Goal: Task Accomplishment & Management: Manage account settings

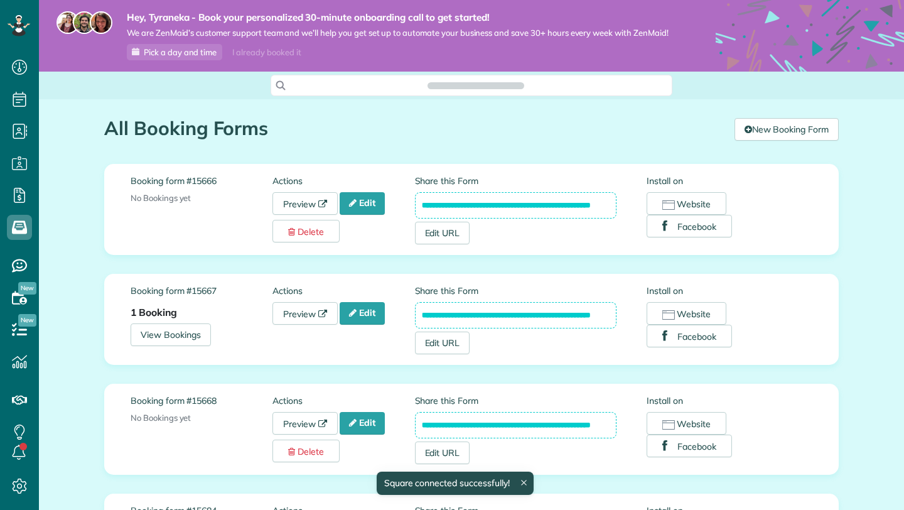
scroll to position [6, 6]
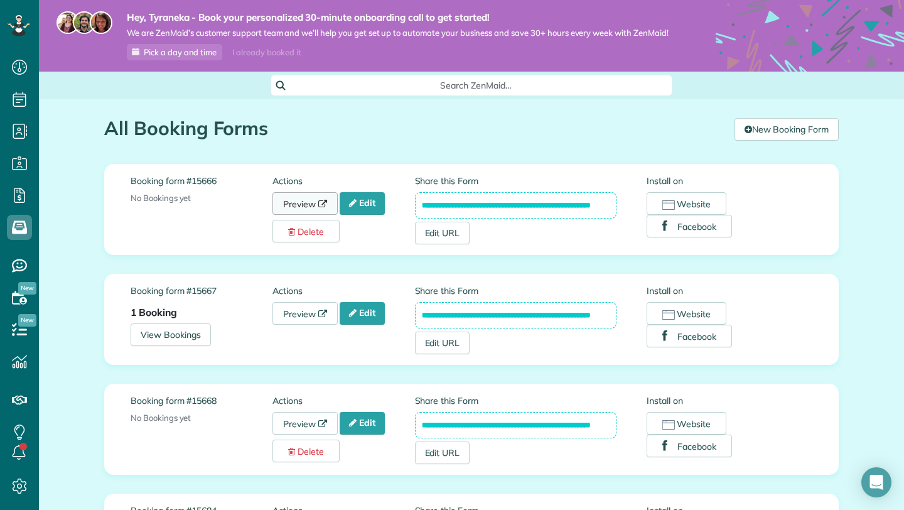
click at [315, 213] on link "Preview" at bounding box center [304, 203] width 65 height 23
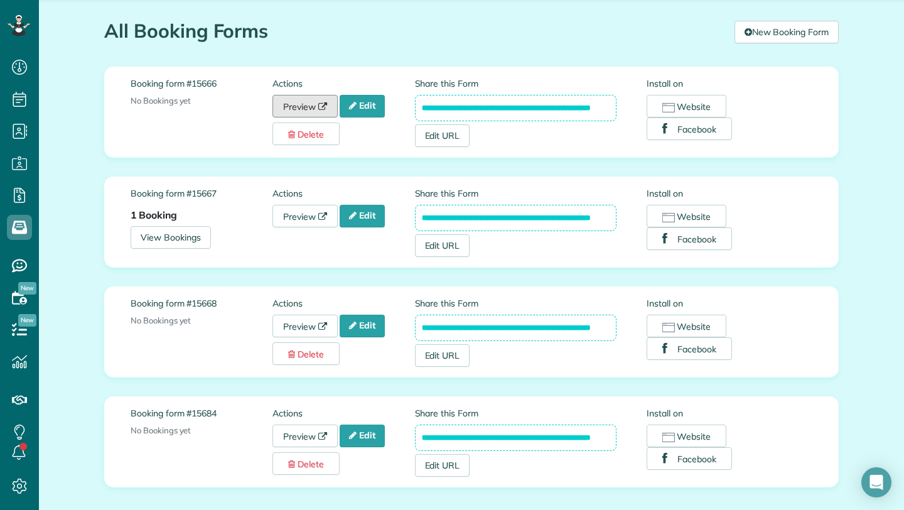
scroll to position [100, 0]
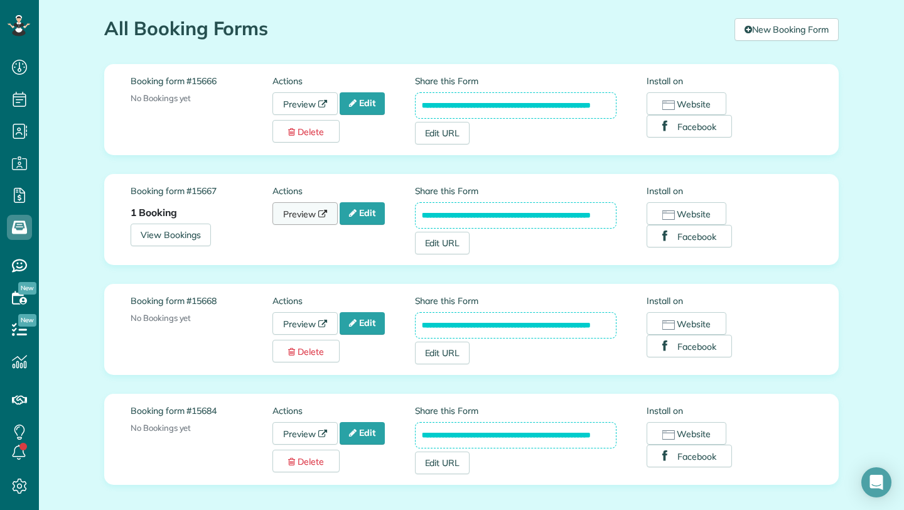
click at [301, 225] on link "Preview" at bounding box center [304, 213] width 65 height 23
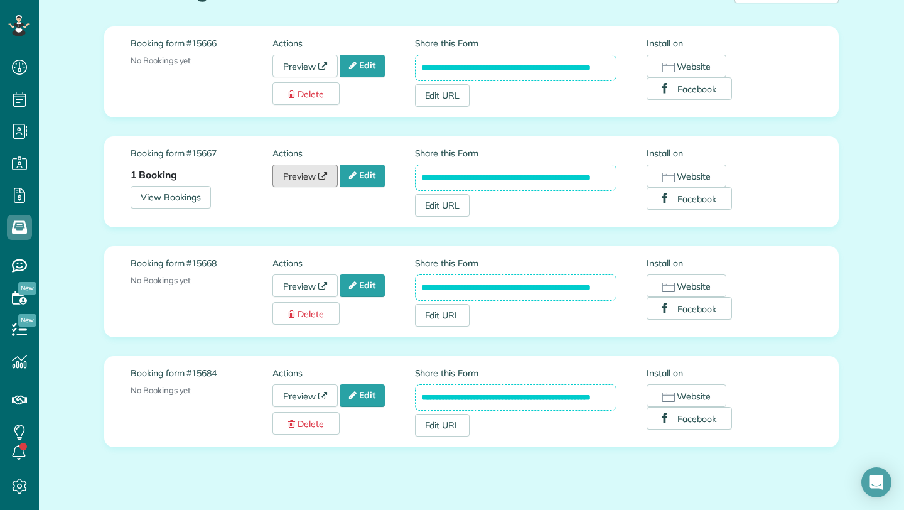
scroll to position [141, 0]
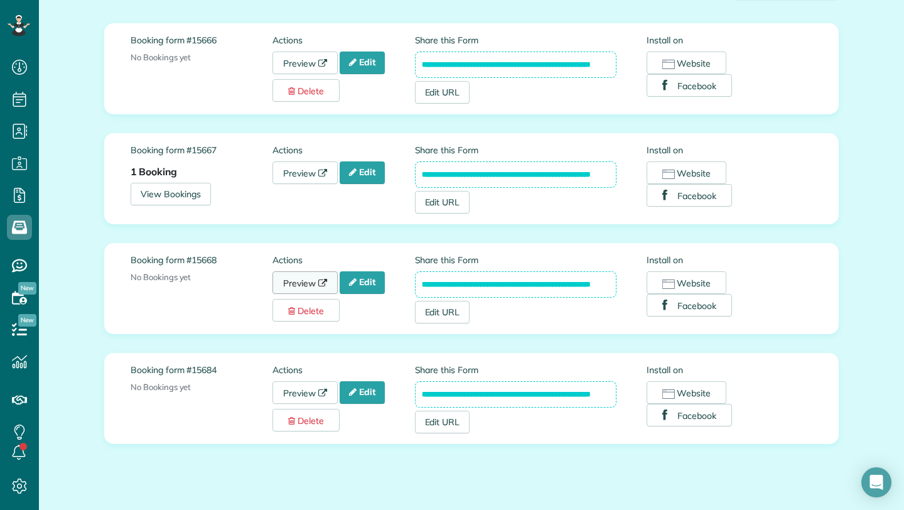
click at [302, 289] on link "Preview" at bounding box center [304, 282] width 65 height 23
click at [306, 404] on link "Preview" at bounding box center [304, 392] width 65 height 23
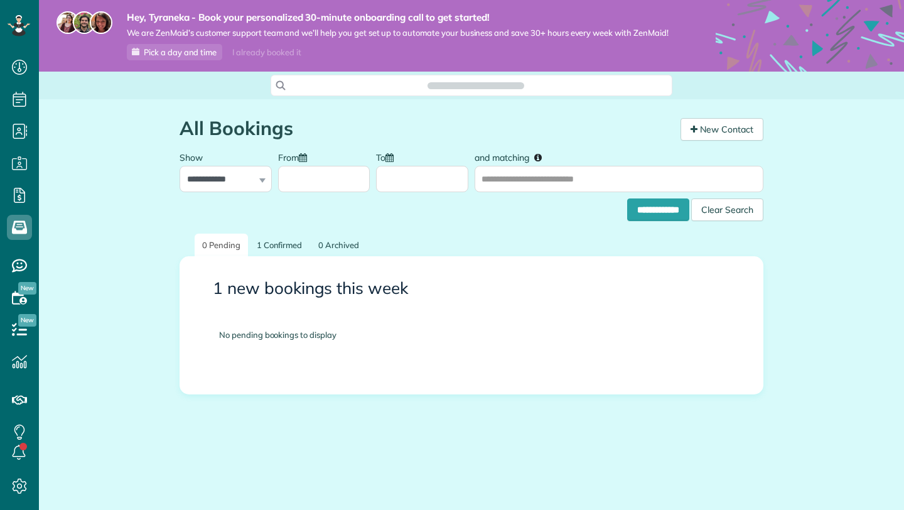
scroll to position [6, 6]
click at [289, 244] on link "1 Confirmed" at bounding box center [279, 244] width 61 height 23
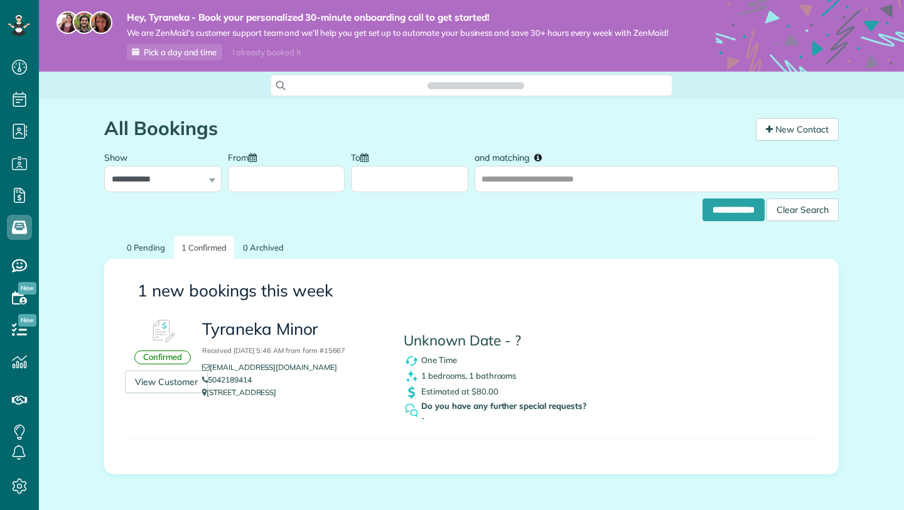
scroll to position [6, 6]
click at [427, 363] on div "One Time" at bounding box center [520, 361] width 233 height 16
click at [415, 338] on div "Unknown Date - ? One Time 1 bedrooms, 1 bathrooms Estimated at $80.00 Do you ha…" at bounding box center [520, 371] width 252 height 117
click at [285, 338] on h3 "Tyraneka Minor Received August 27, 2025 5:46 AM from form #15667" at bounding box center [293, 338] width 183 height 36
click at [166, 388] on link "View Customer" at bounding box center [166, 381] width 83 height 23
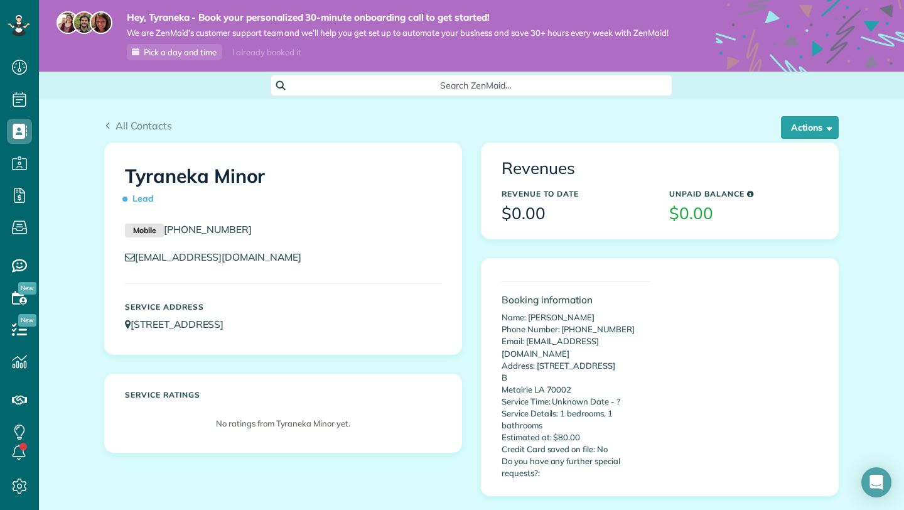
scroll to position [21, 0]
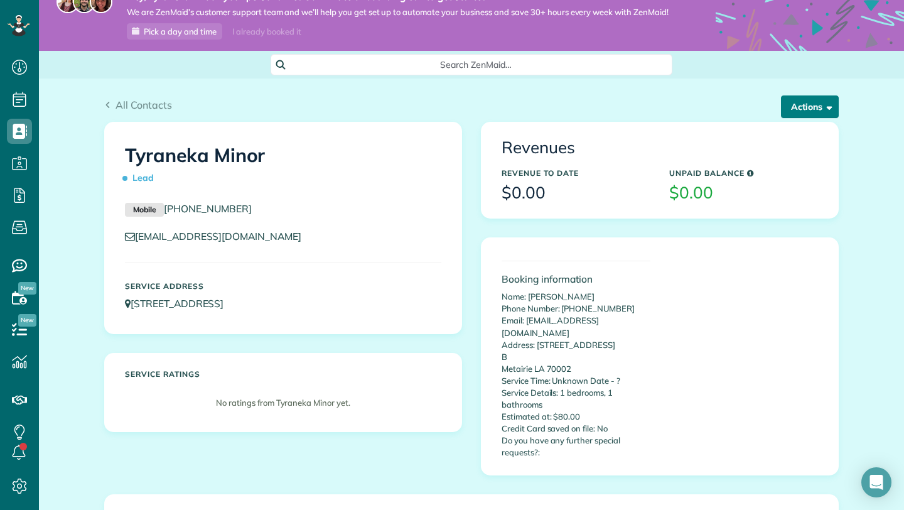
click at [806, 108] on button "Actions" at bounding box center [810, 106] width 58 height 23
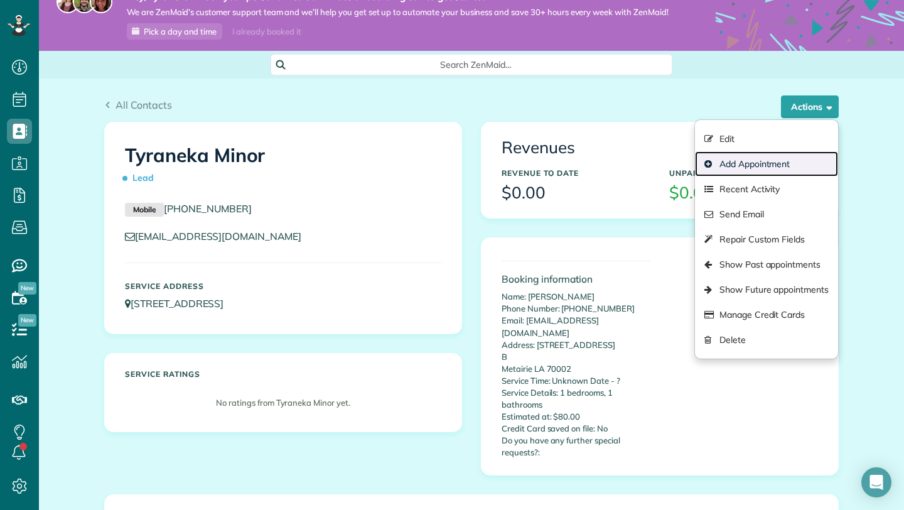
click at [778, 175] on link "Add Appointment" at bounding box center [766, 163] width 143 height 25
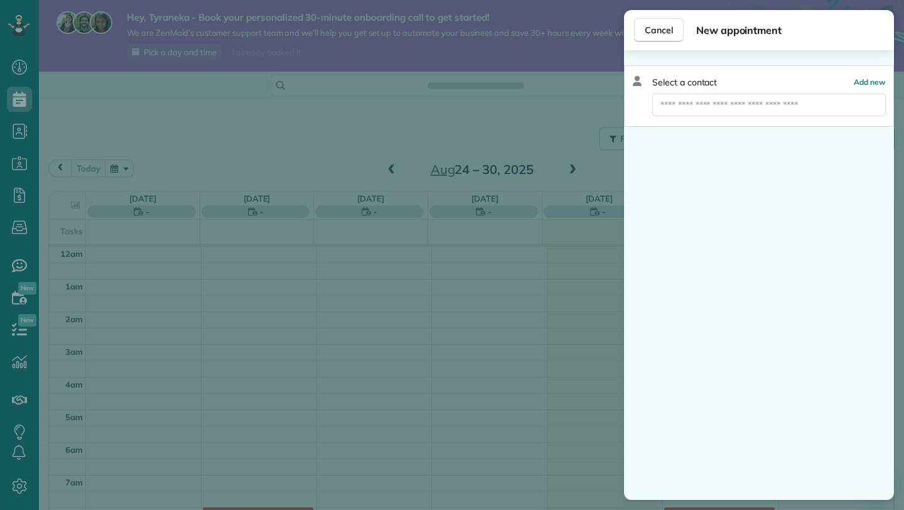
scroll to position [229, 0]
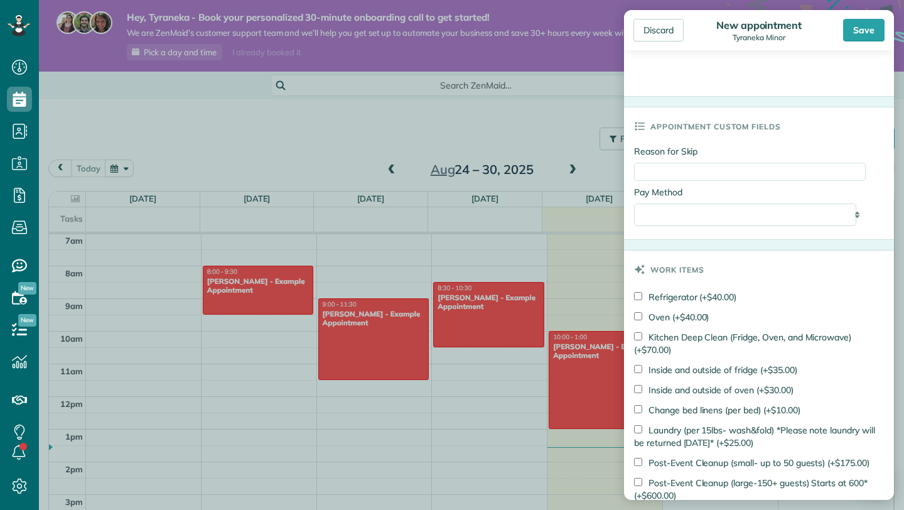
scroll to position [574, 0]
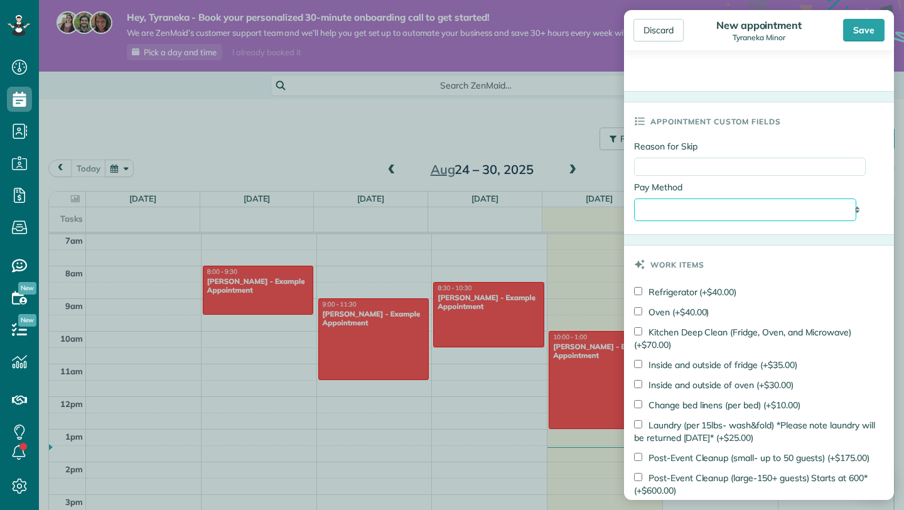
click at [803, 208] on select "**********" at bounding box center [745, 209] width 222 height 23
select select "**********"
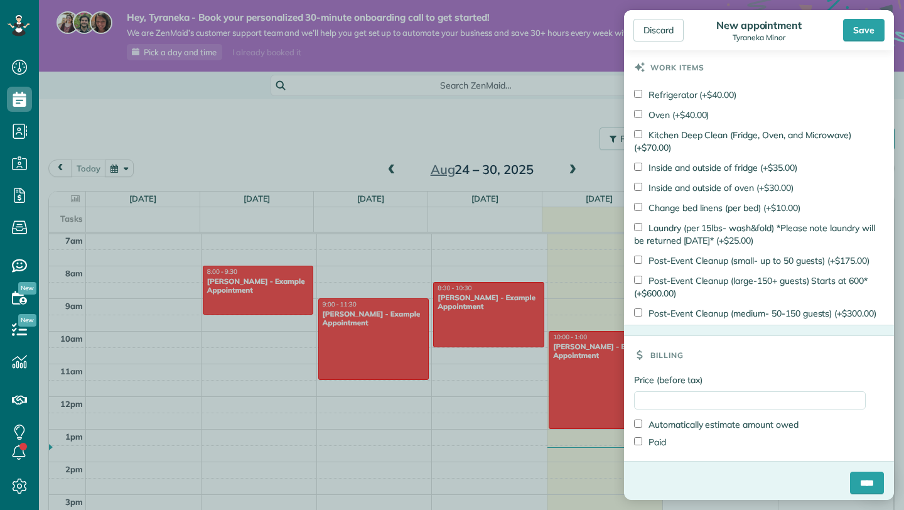
scroll to position [791, 0]
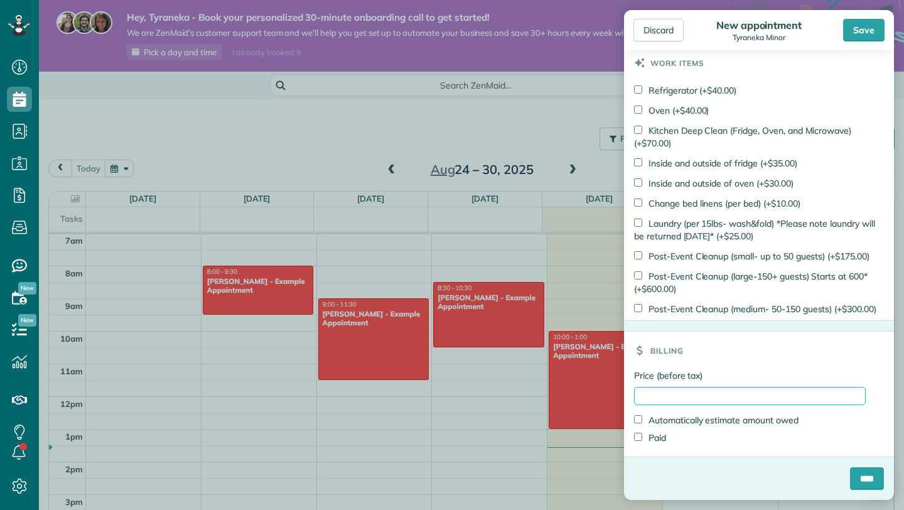
click at [812, 402] on input "Price (before tax)" at bounding box center [750, 396] width 232 height 18
type input "***"
click at [850, 485] on input "****" at bounding box center [867, 478] width 34 height 23
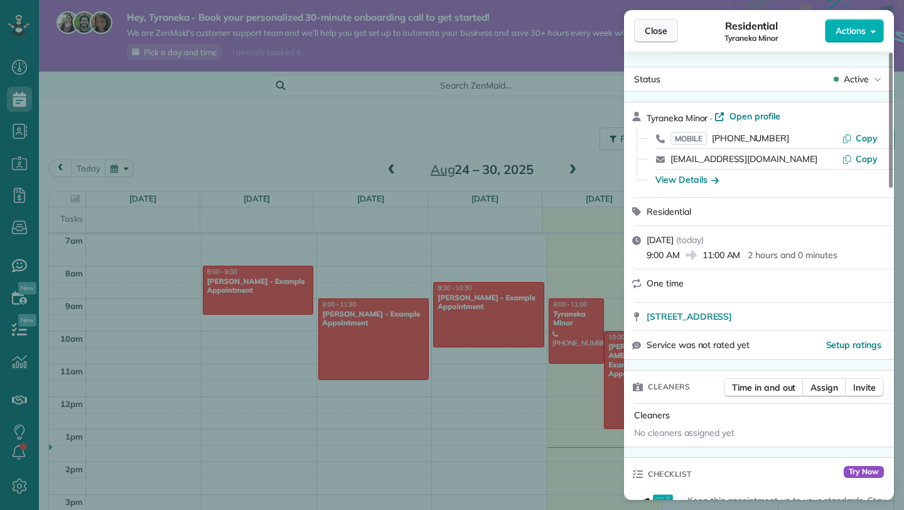
click at [663, 23] on button "Close" at bounding box center [656, 31] width 44 height 24
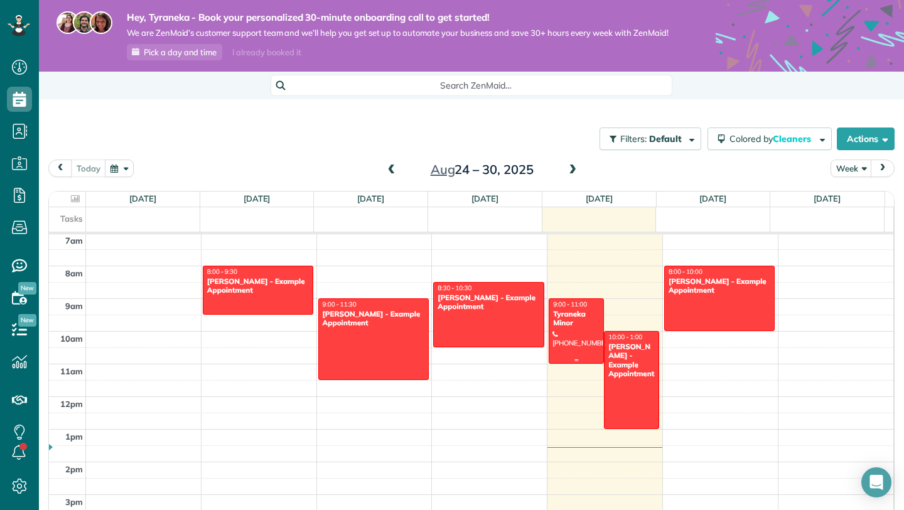
click at [570, 345] on div at bounding box center [576, 331] width 54 height 64
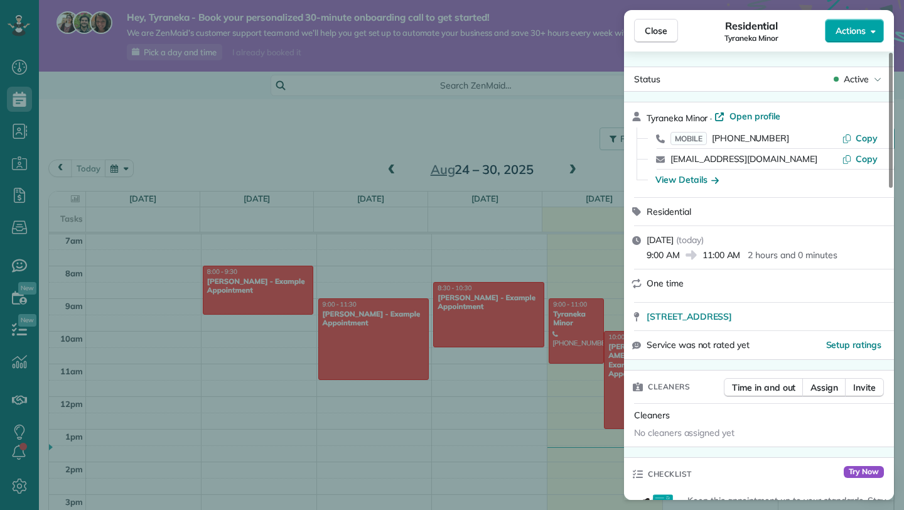
click at [843, 0] on div "Close Residential Tyraneka Minor Actions Status Active Tyraneka Minor · Open pr…" at bounding box center [452, 0] width 904 height 0
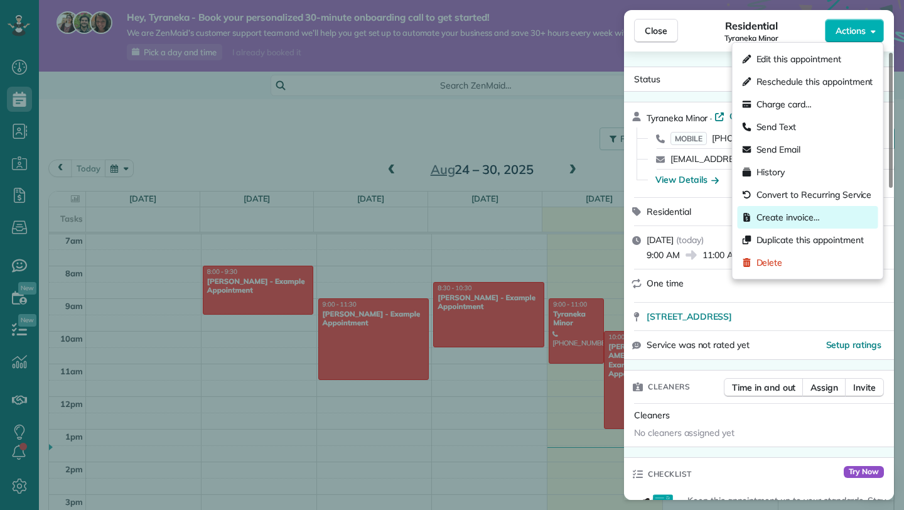
click at [828, 213] on div "Create invoice…" at bounding box center [807, 217] width 141 height 23
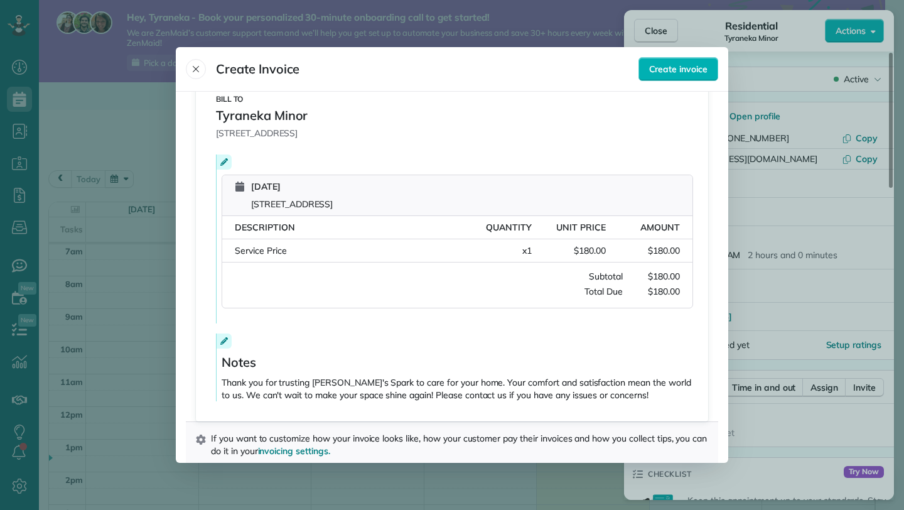
scroll to position [183, 0]
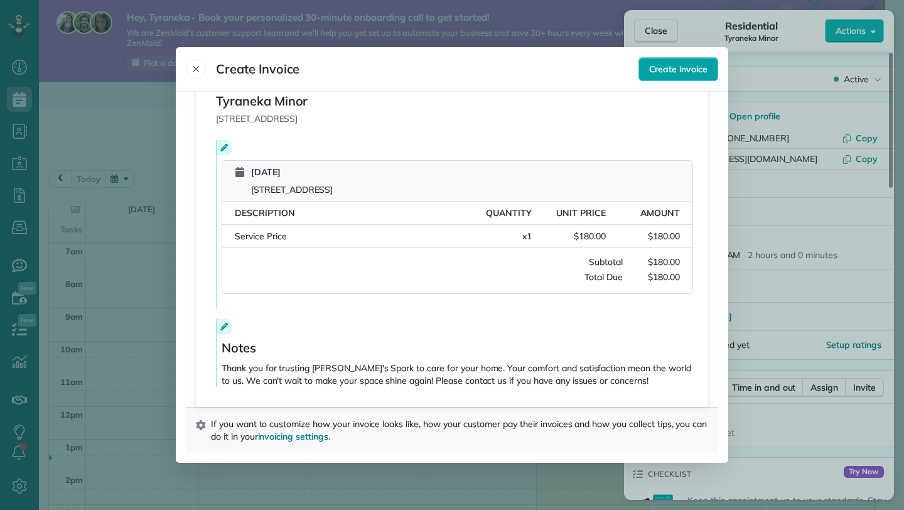
click at [685, 77] on button "Create invoice" at bounding box center [678, 69] width 80 height 24
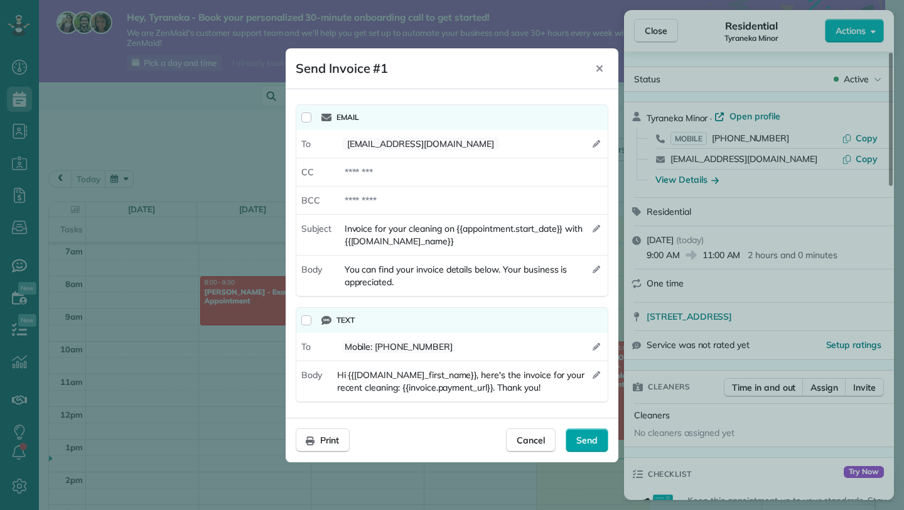
click at [589, 447] on div "Send" at bounding box center [586, 440] width 43 height 24
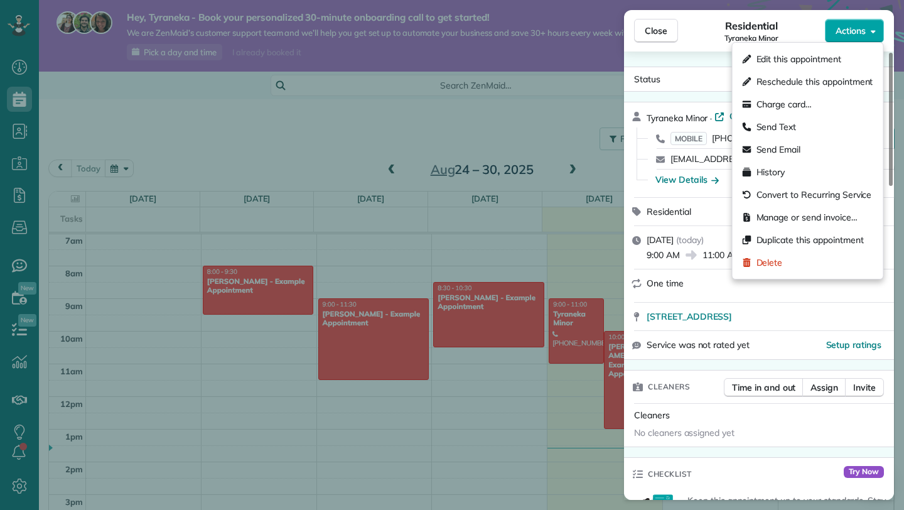
click at [842, 29] on span "Actions" at bounding box center [850, 30] width 30 height 13
click at [799, 108] on span "Charge card…" at bounding box center [784, 104] width 56 height 13
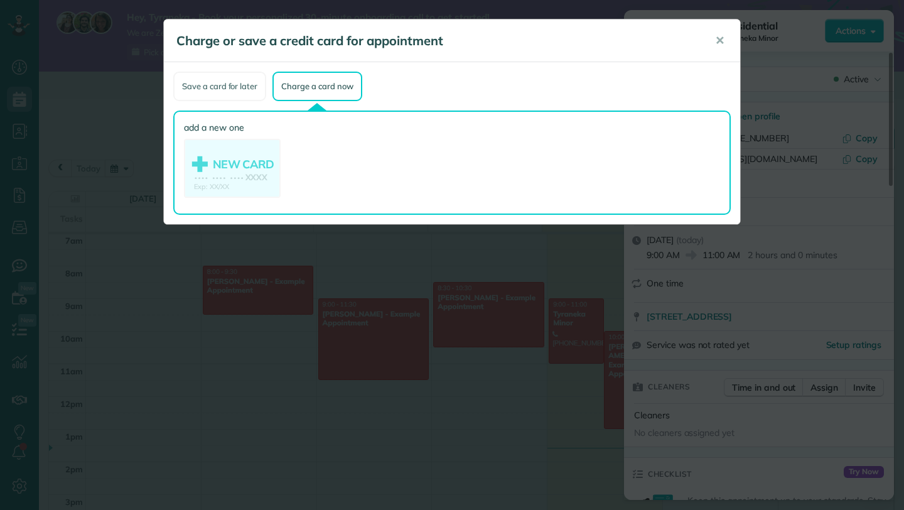
click at [237, 91] on div "Save a card for later" at bounding box center [219, 86] width 93 height 29
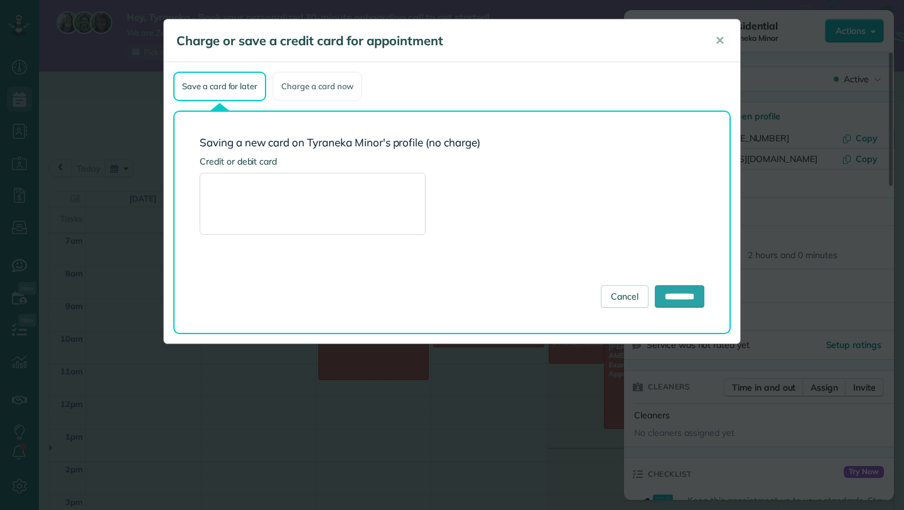
click at [292, 88] on div "Charge a card now" at bounding box center [316, 86] width 89 height 29
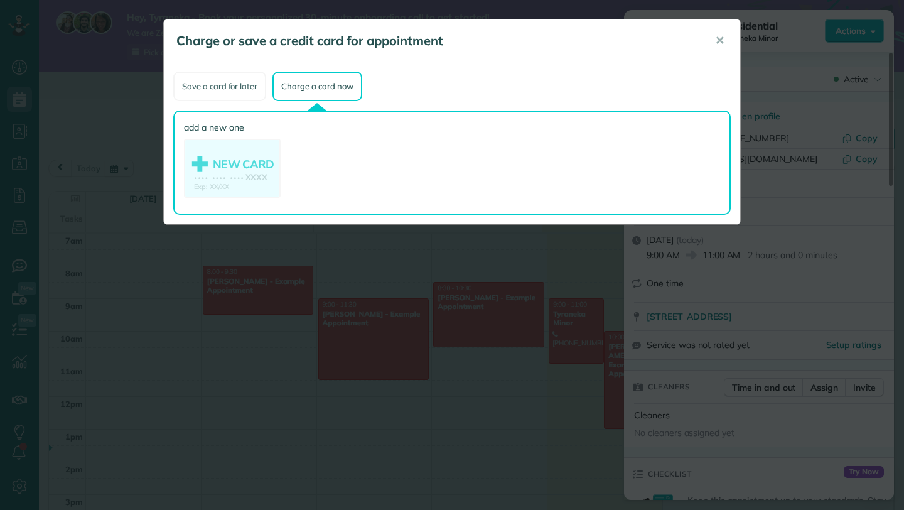
click at [243, 94] on div "Save a card for later" at bounding box center [219, 86] width 93 height 29
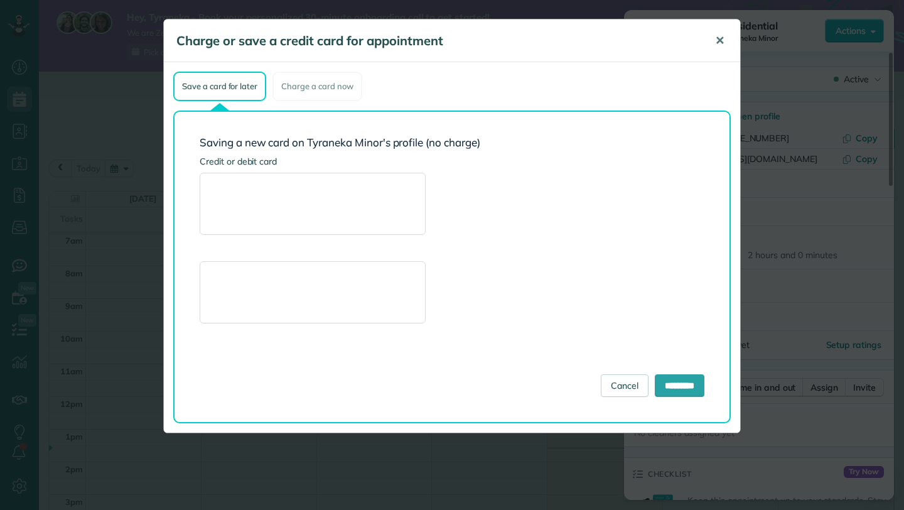
click at [725, 35] on button "✕" at bounding box center [719, 41] width 28 height 30
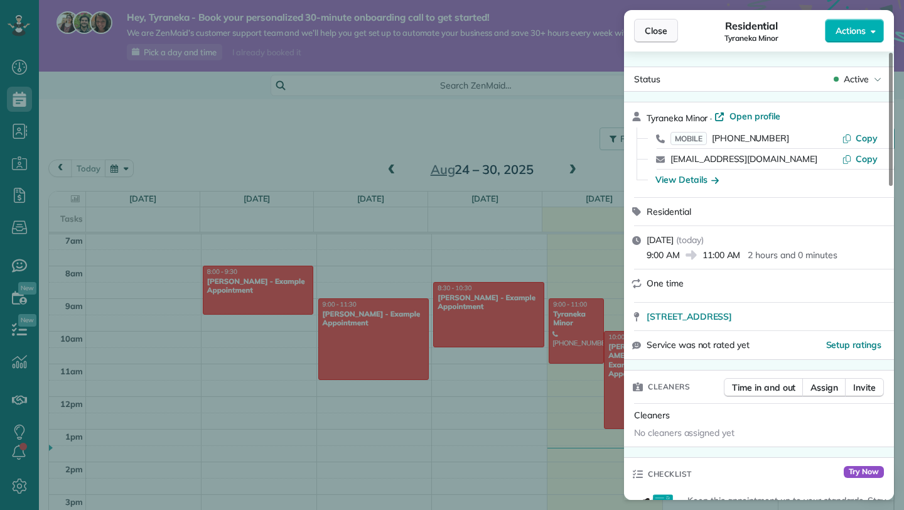
click at [641, 29] on button "Close" at bounding box center [656, 31] width 44 height 24
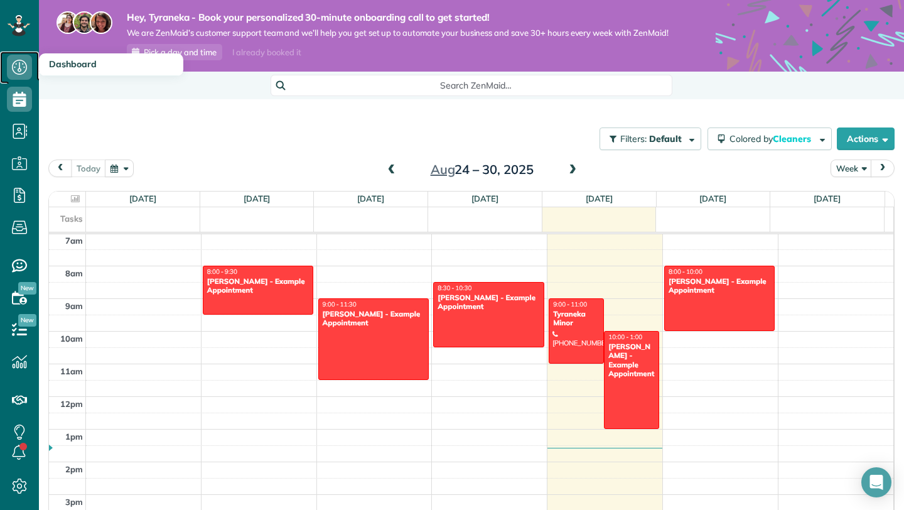
click at [23, 77] on icon at bounding box center [19, 67] width 25 height 25
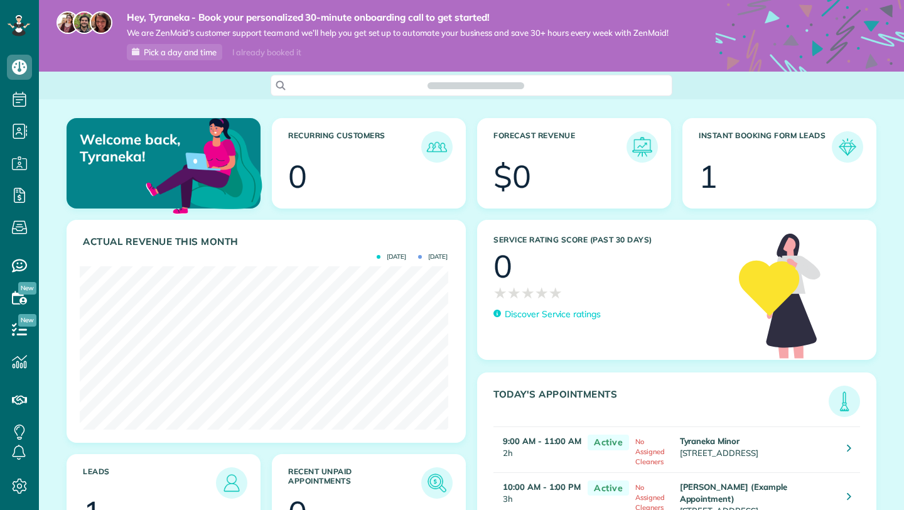
scroll to position [6, 6]
click at [0, 474] on link "Settings" at bounding box center [23, 486] width 47 height 32
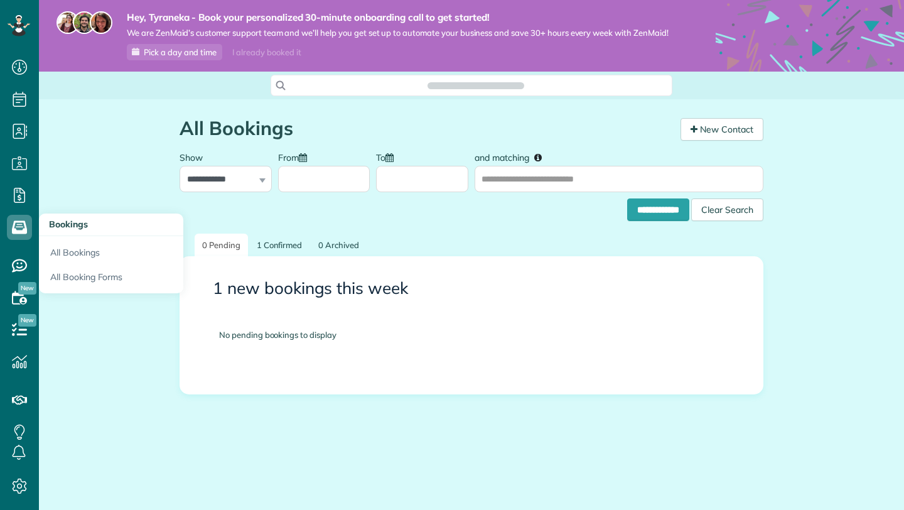
scroll to position [6, 6]
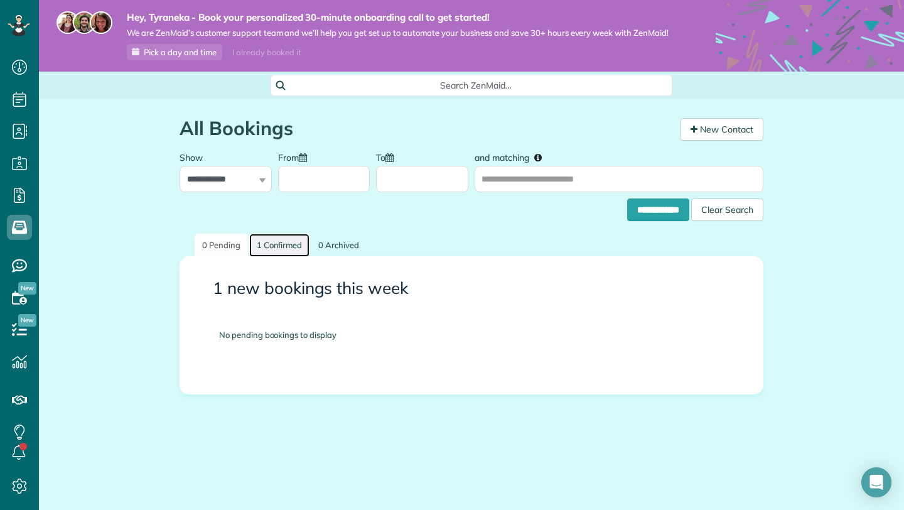
click at [279, 245] on link "1 Confirmed" at bounding box center [279, 244] width 61 height 23
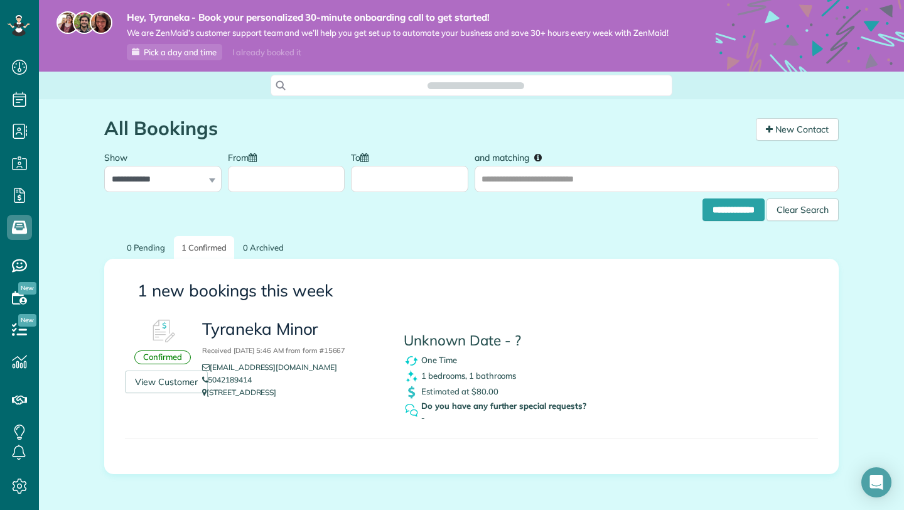
scroll to position [6, 6]
click at [487, 380] on span "1 bedrooms, 1 bathrooms" at bounding box center [468, 375] width 95 height 10
click at [168, 386] on link "View Customer" at bounding box center [166, 381] width 83 height 23
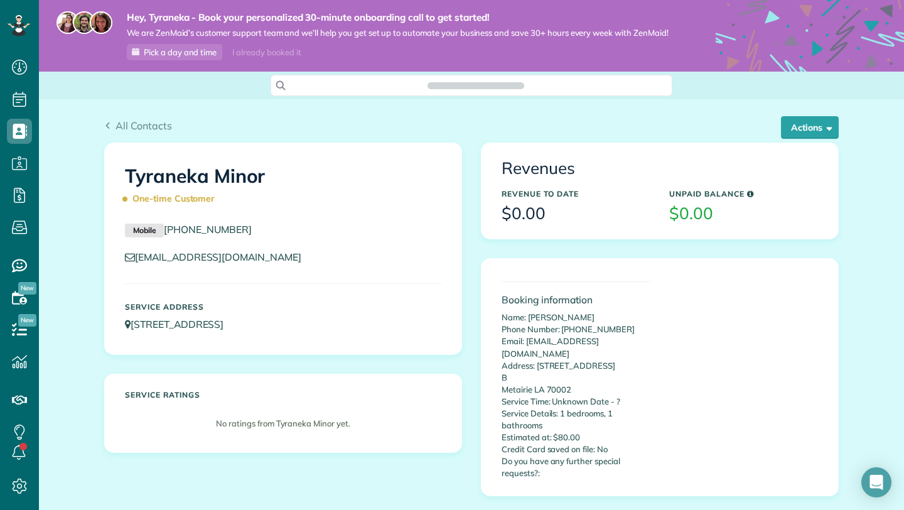
scroll to position [6, 6]
click at [811, 132] on button "Actions" at bounding box center [810, 127] width 58 height 23
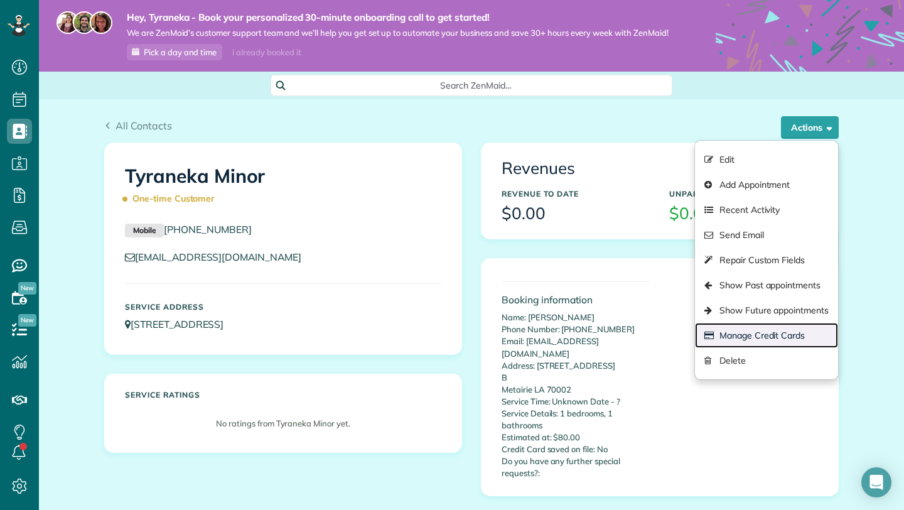
click at [769, 348] on link "Manage Credit Cards" at bounding box center [766, 335] width 143 height 25
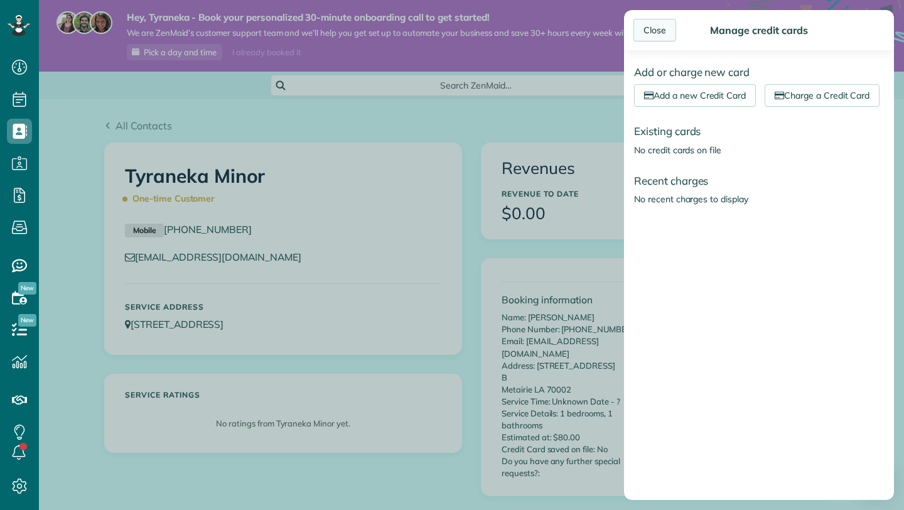
click at [655, 24] on div "Close" at bounding box center [654, 30] width 43 height 23
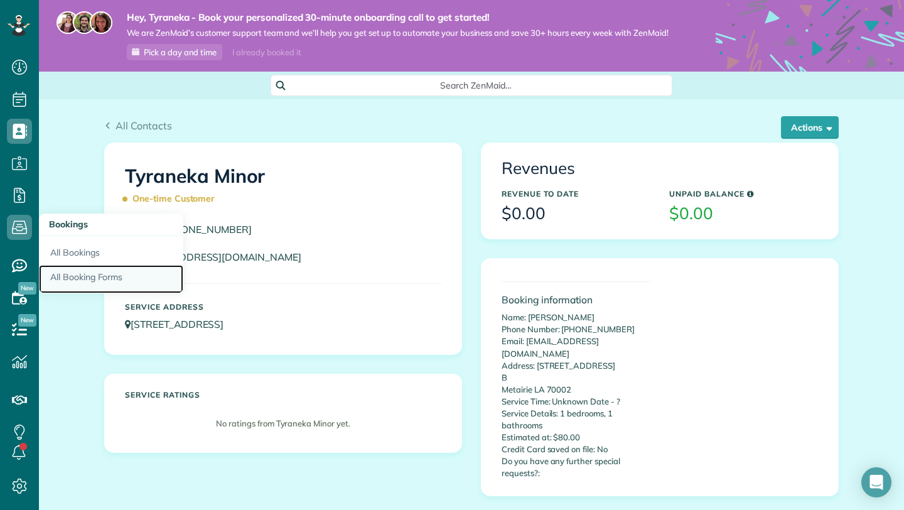
click at [83, 272] on link "All Booking Forms" at bounding box center [111, 279] width 144 height 29
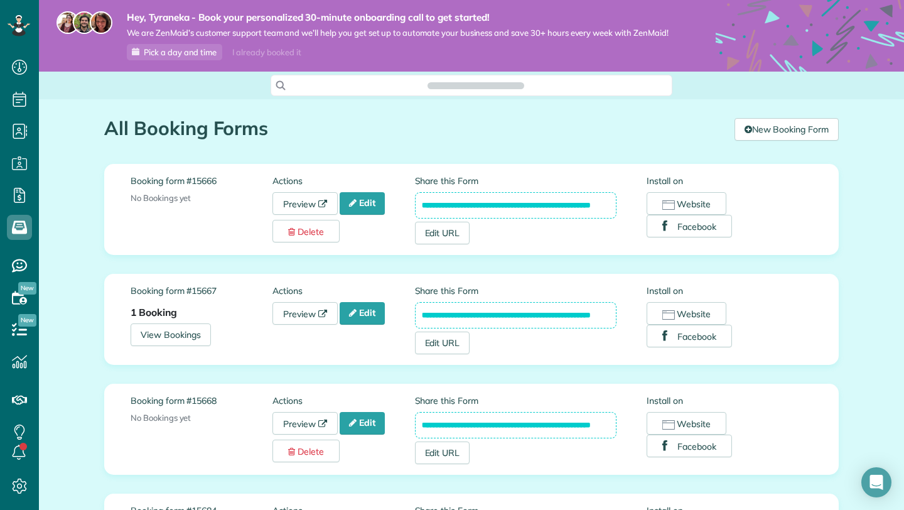
scroll to position [6, 6]
click at [377, 214] on link "Edit" at bounding box center [362, 203] width 45 height 23
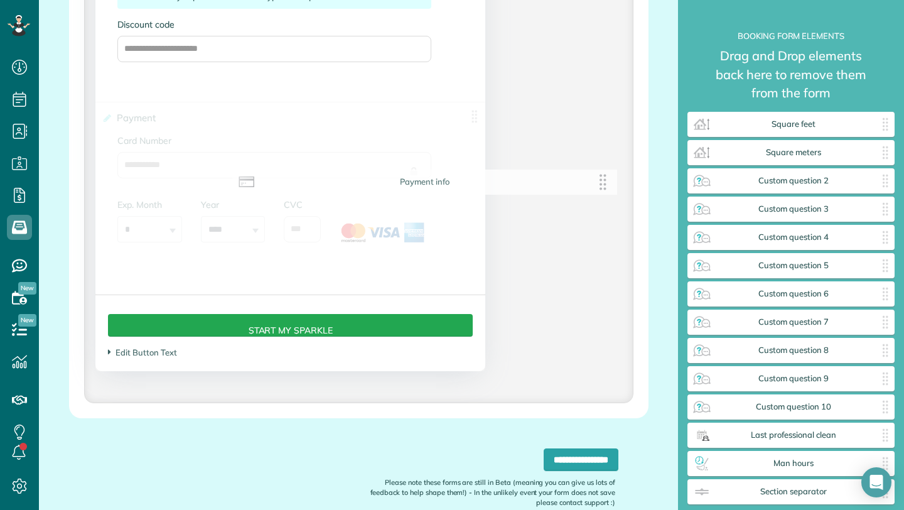
scroll to position [2645, 0]
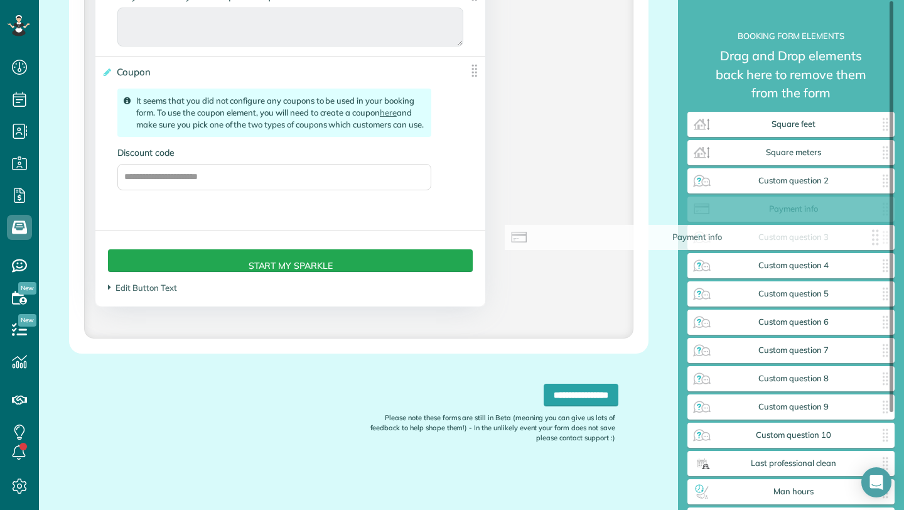
drag, startPoint x: 466, startPoint y: 154, endPoint x: 872, endPoint y: 234, distance: 414.5
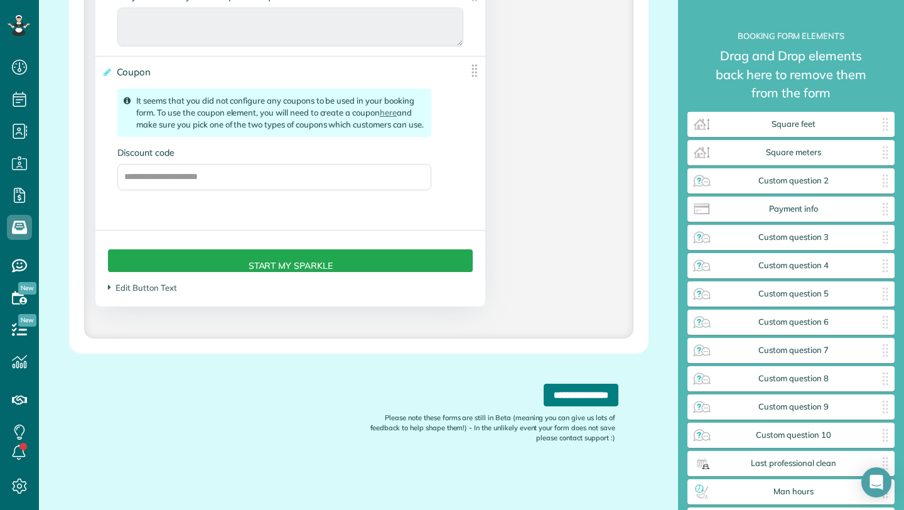
click at [589, 389] on input "**********" at bounding box center [580, 394] width 75 height 23
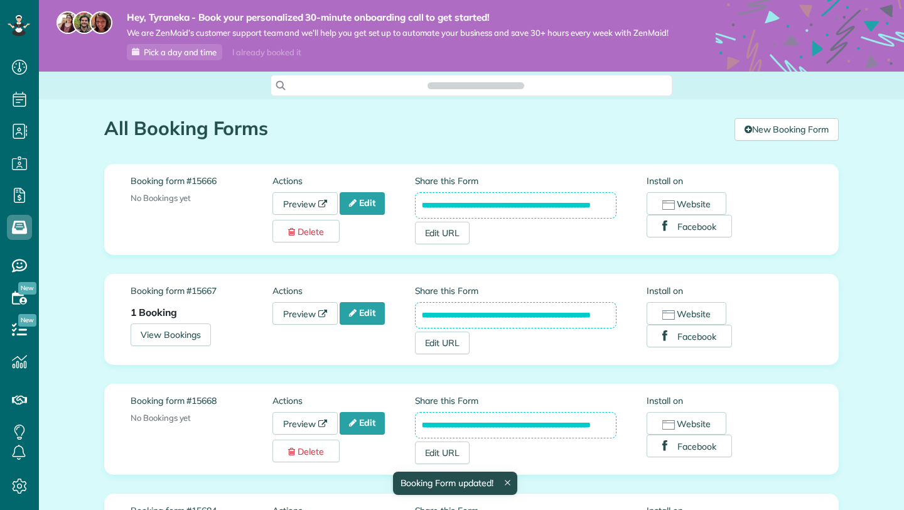
scroll to position [510, 39]
click at [356, 324] on link "Edit" at bounding box center [362, 313] width 45 height 23
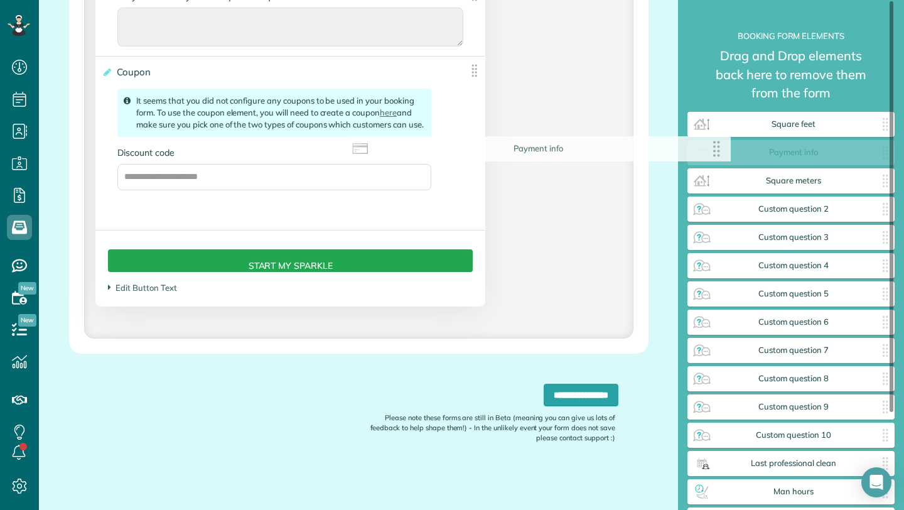
scroll to position [2645, 0]
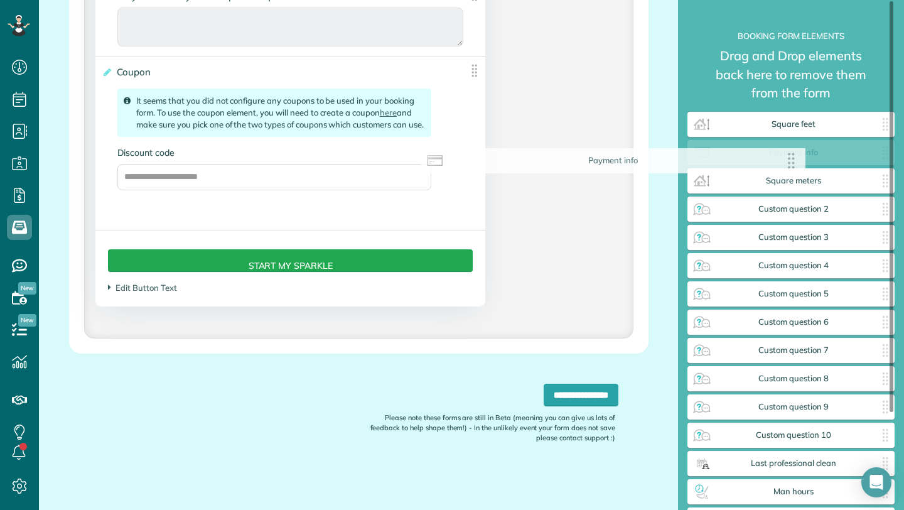
drag, startPoint x: 468, startPoint y: 44, endPoint x: 796, endPoint y: 155, distance: 345.9
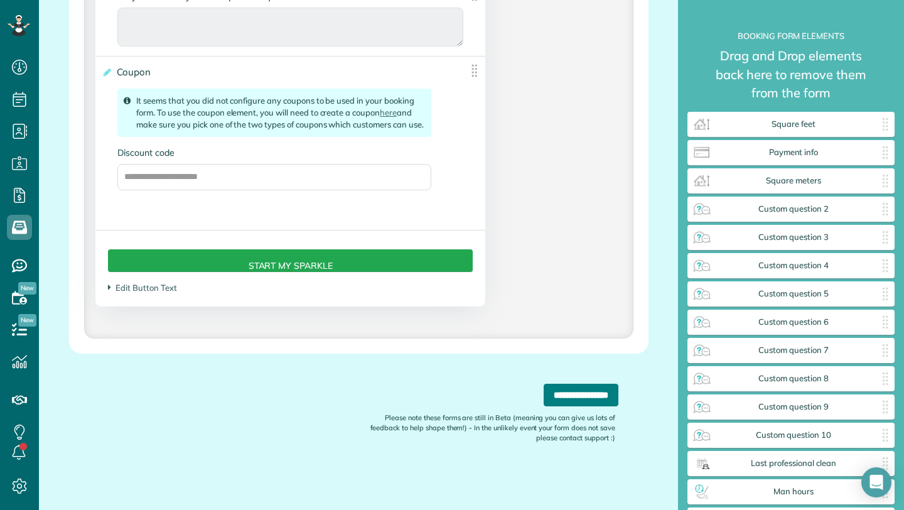
click at [560, 390] on input "**********" at bounding box center [580, 394] width 75 height 23
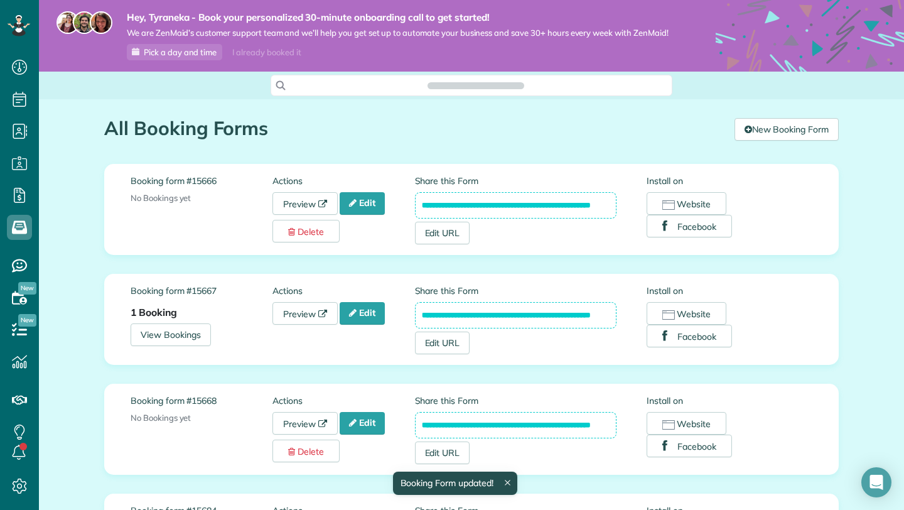
scroll to position [6, 6]
click at [360, 434] on link "Edit" at bounding box center [362, 423] width 45 height 23
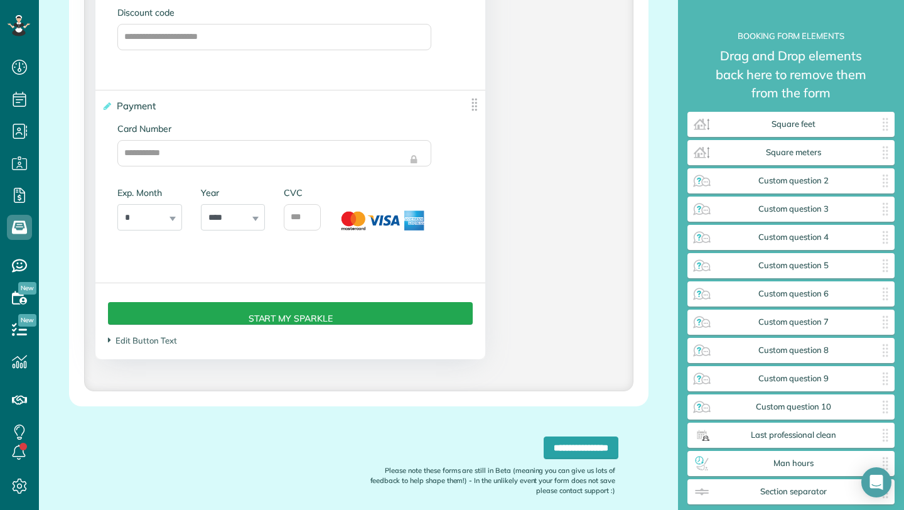
scroll to position [2838, 0]
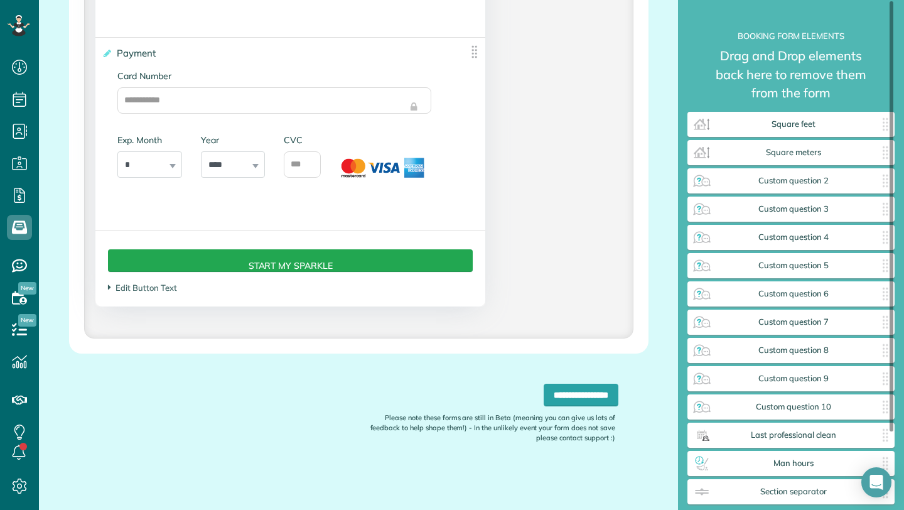
click at [734, 111] on small "Drag and Drop elements back here to remove them from the form" at bounding box center [790, 78] width 207 height 65
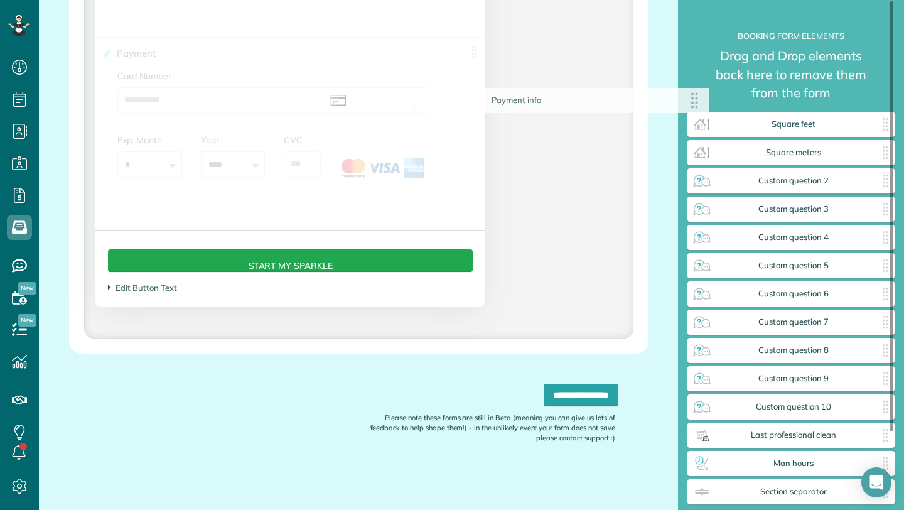
scroll to position [2645, 0]
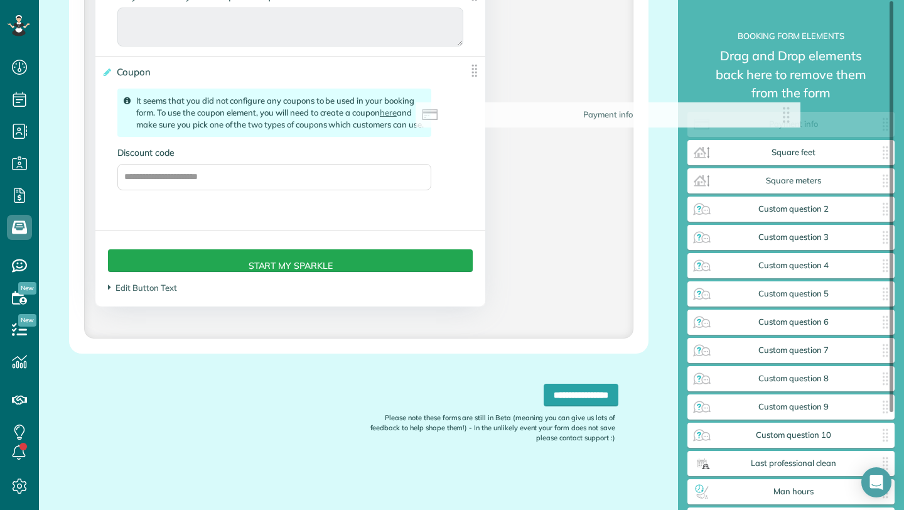
drag, startPoint x: 466, startPoint y: 51, endPoint x: 787, endPoint y: 115, distance: 327.1
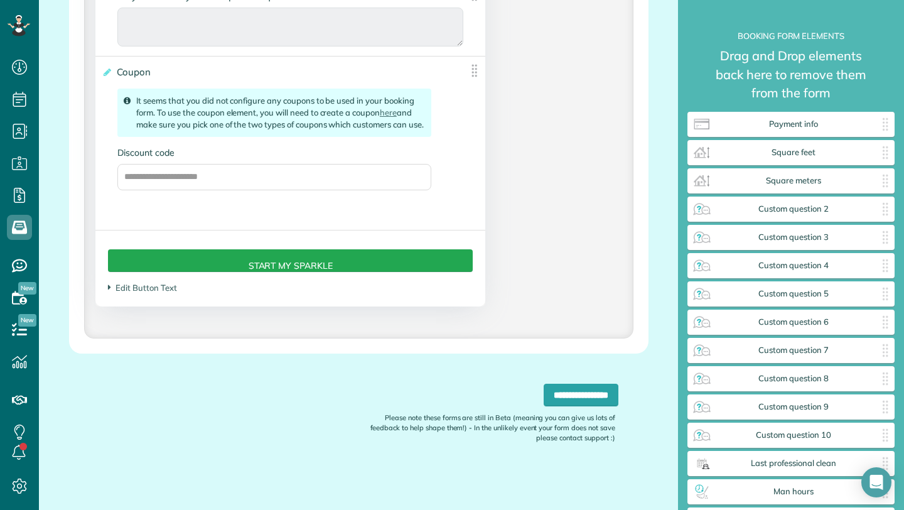
click at [547, 383] on div "**********" at bounding box center [358, 416] width 579 height 126
click at [547, 387] on input "**********" at bounding box center [580, 394] width 75 height 23
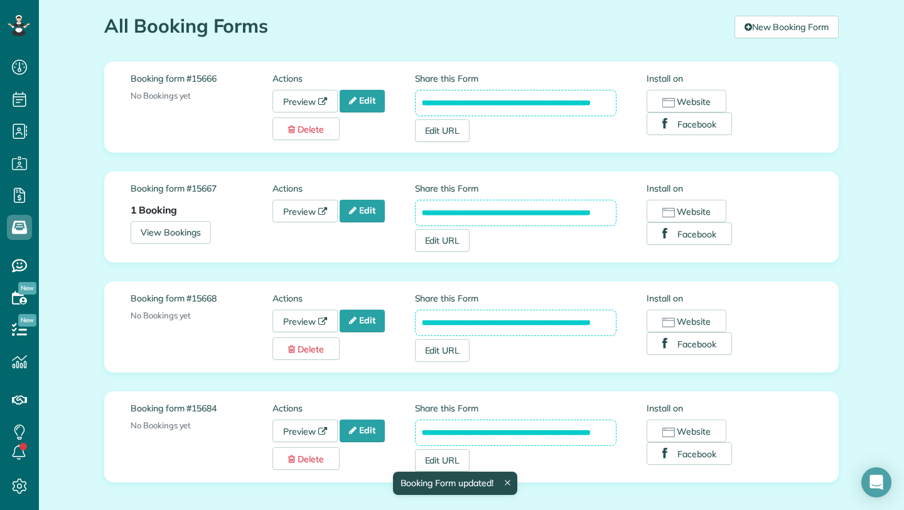
scroll to position [179, 0]
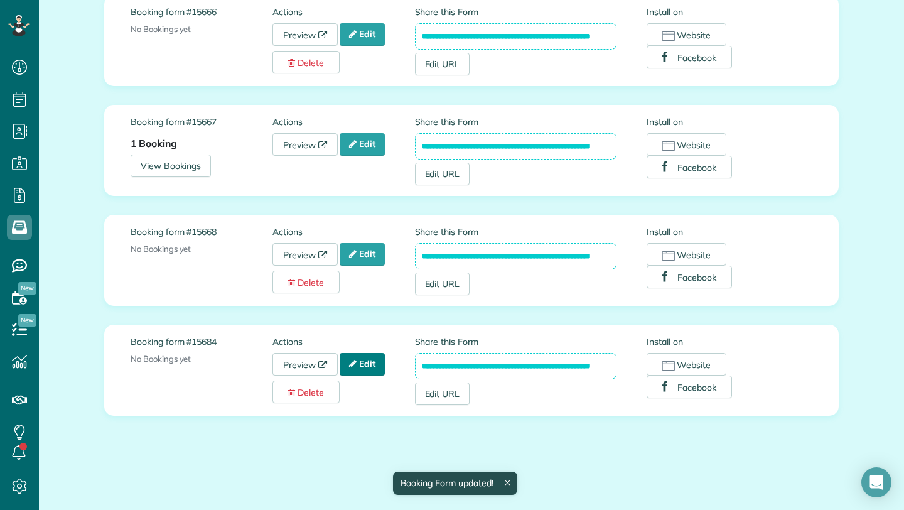
click at [353, 363] on icon at bounding box center [353, 363] width 8 height 9
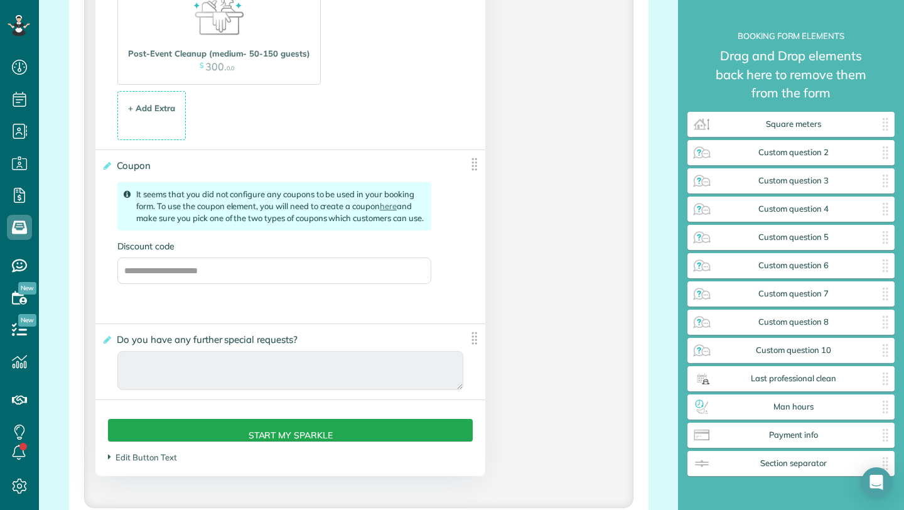
scroll to position [2913, 0]
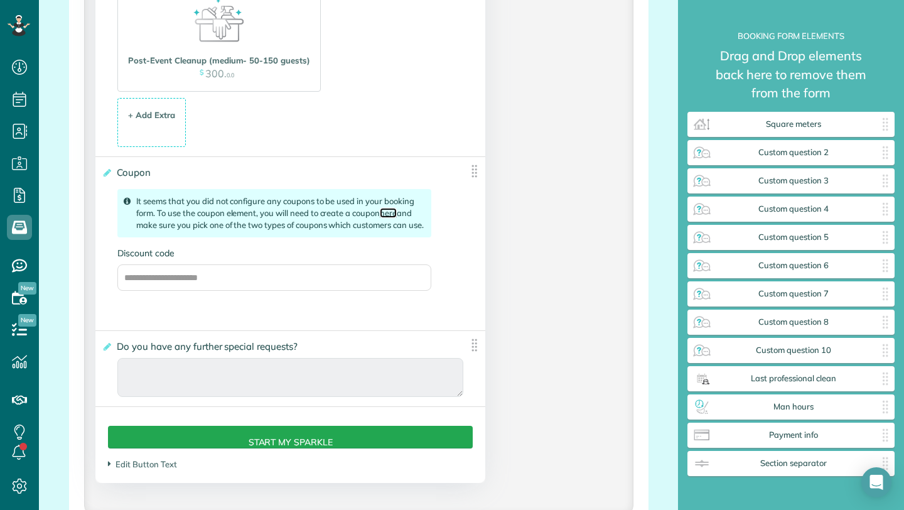
click at [391, 218] on link "here" at bounding box center [388, 213] width 17 height 10
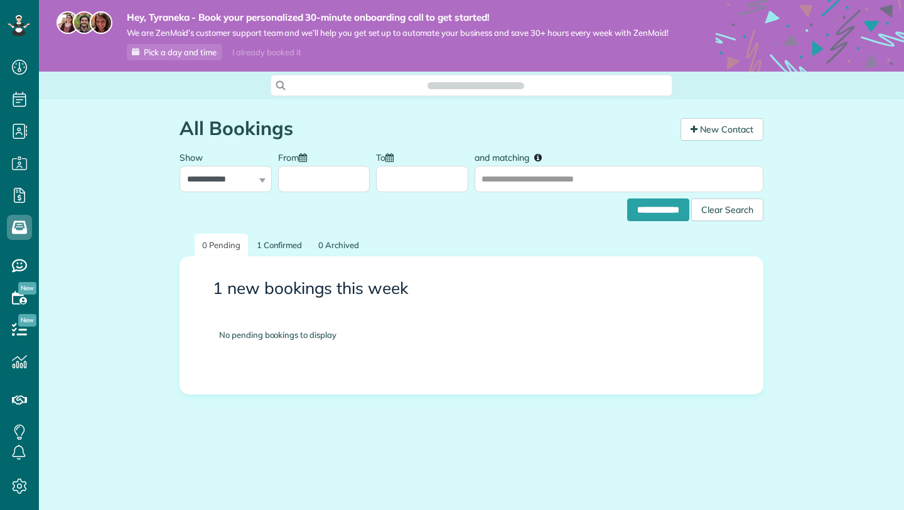
scroll to position [6, 6]
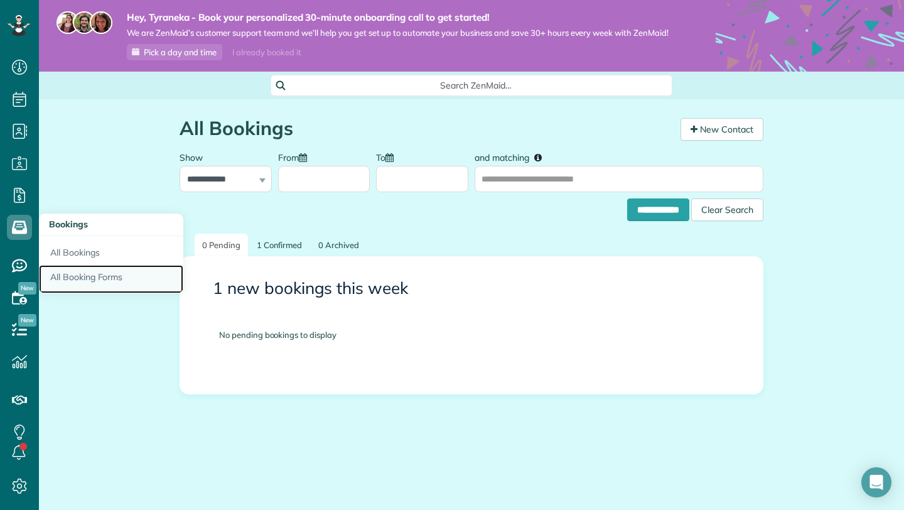
click at [84, 277] on link "All Booking Forms" at bounding box center [111, 279] width 144 height 29
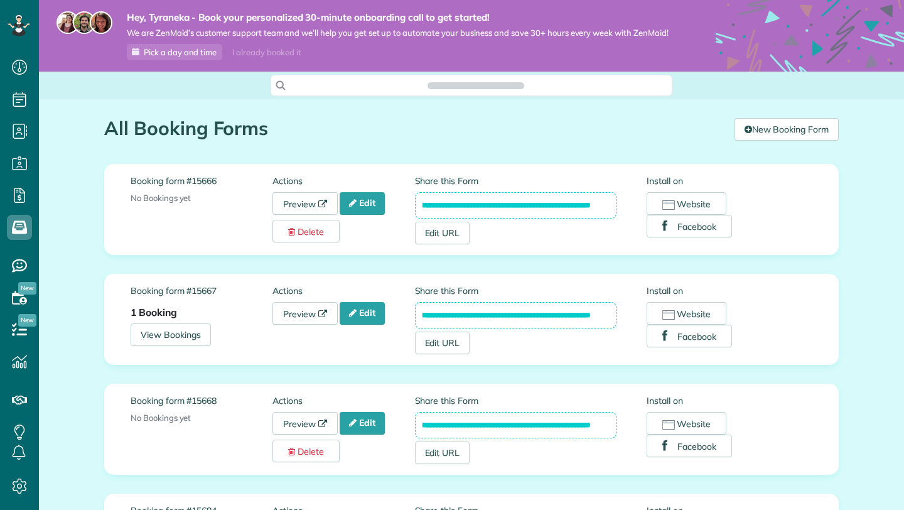
scroll to position [6, 6]
click at [376, 434] on link "Edit" at bounding box center [362, 423] width 45 height 23
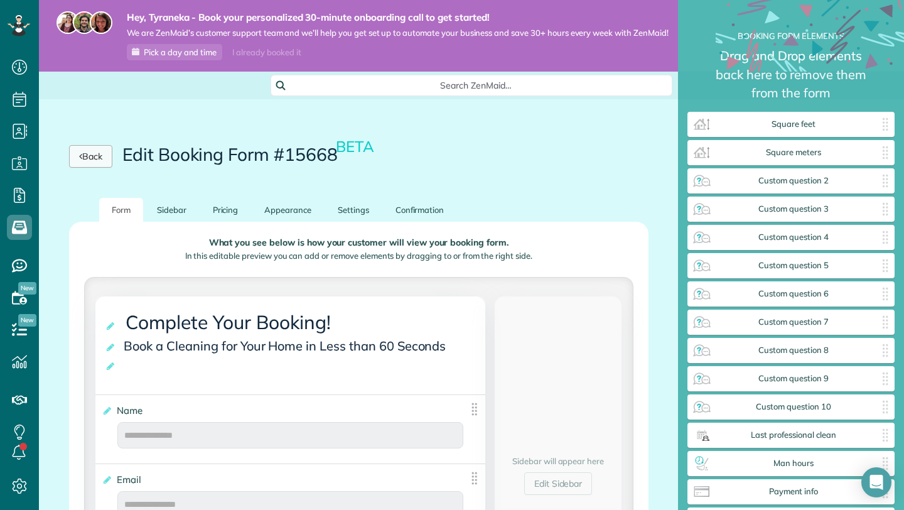
click at [92, 160] on link "Back" at bounding box center [90, 156] width 43 height 23
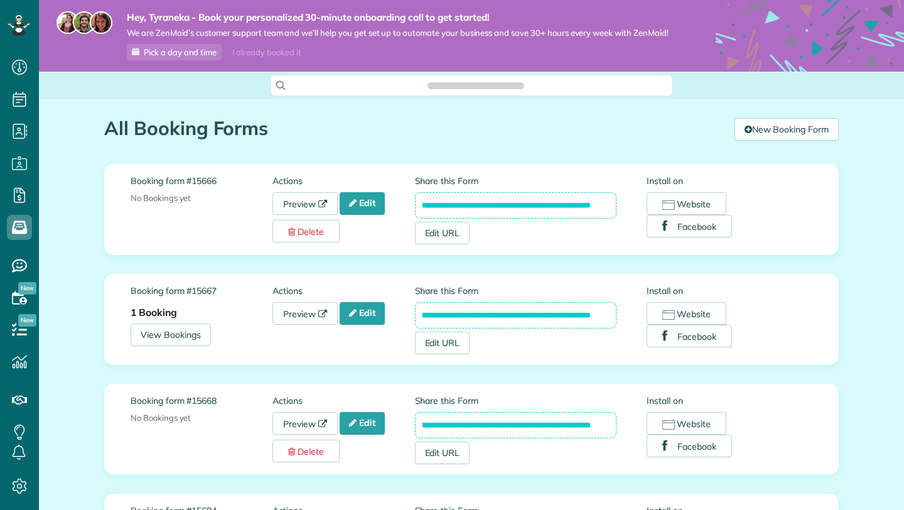
scroll to position [6, 6]
click at [365, 323] on link "Edit" at bounding box center [362, 313] width 45 height 23
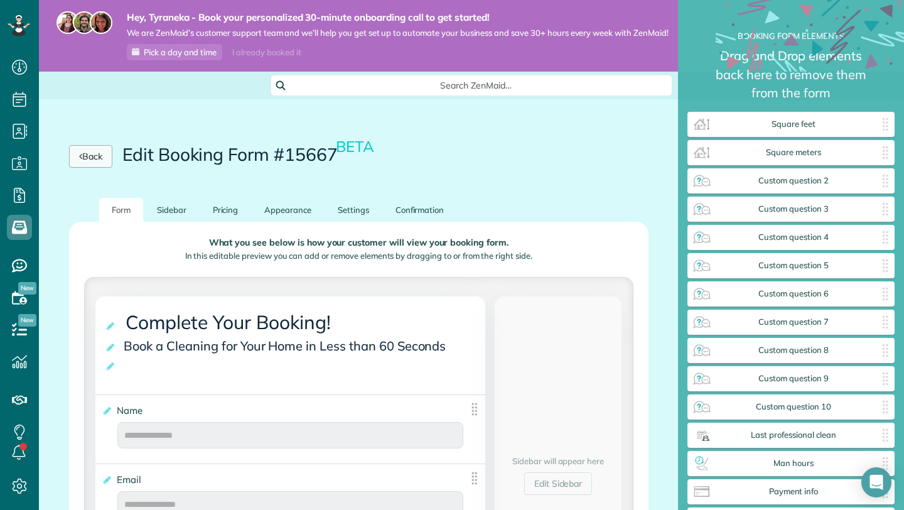
click at [111, 167] on link "Back" at bounding box center [90, 156] width 43 height 23
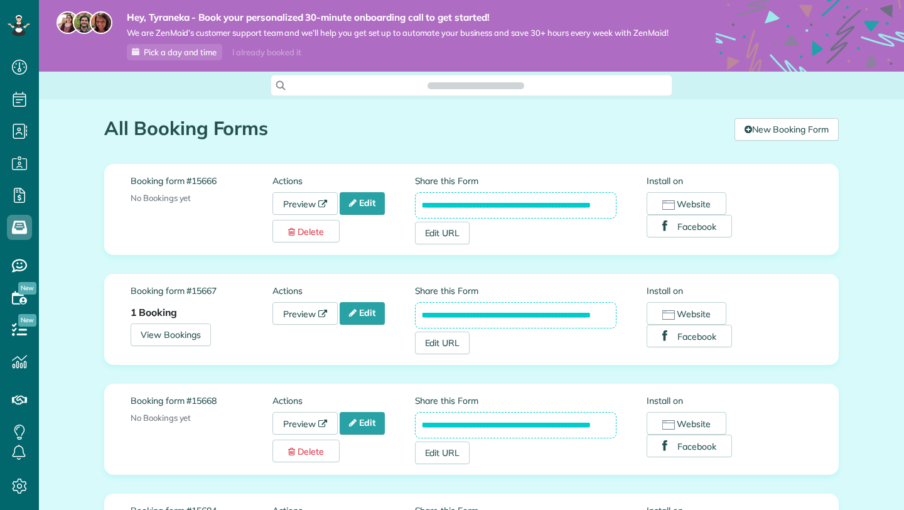
scroll to position [510, 39]
click at [359, 215] on link "Edit" at bounding box center [362, 203] width 45 height 23
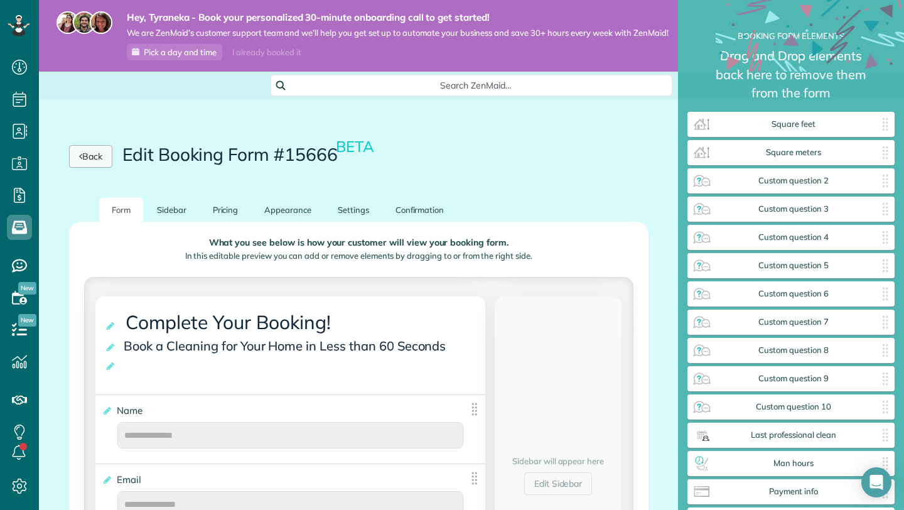
click at [85, 164] on link "Back" at bounding box center [90, 156] width 43 height 23
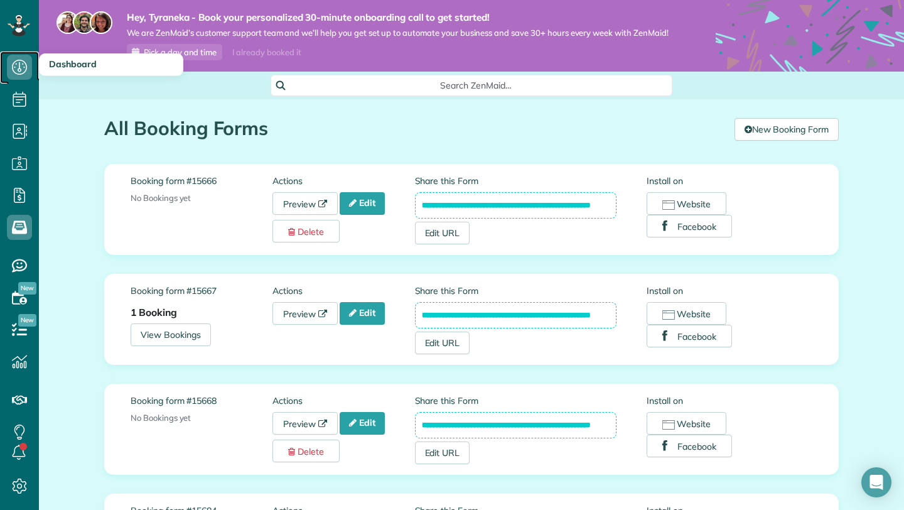
click at [14, 80] on span "Dashboard" at bounding box center [19, 80] width 25 height 1
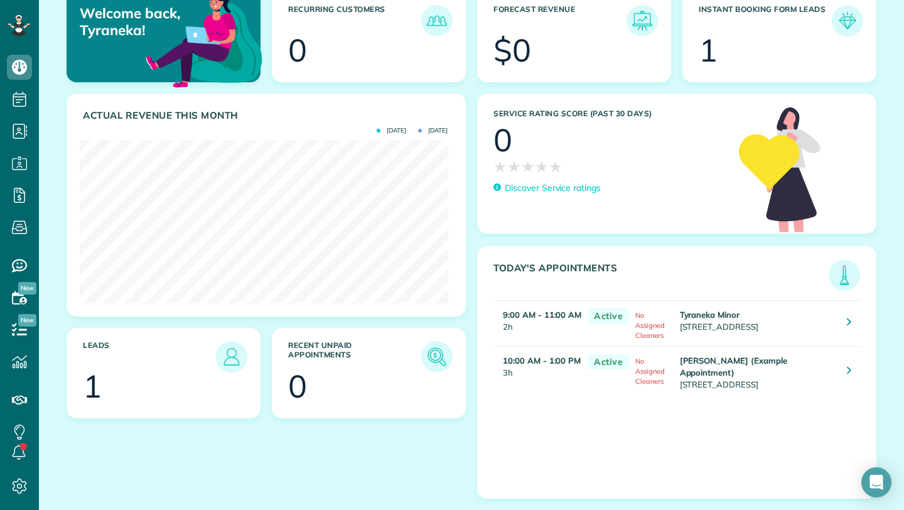
scroll to position [142, 0]
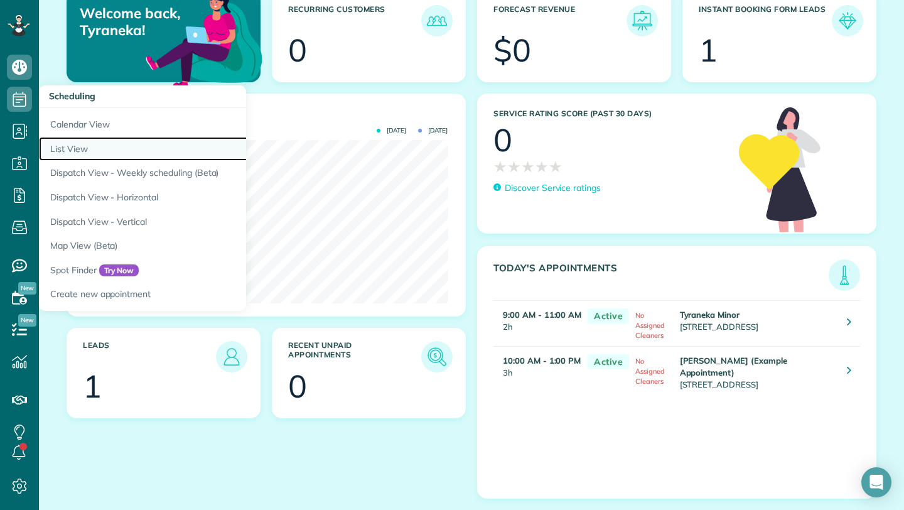
click at [70, 154] on link "List View" at bounding box center [196, 149] width 314 height 24
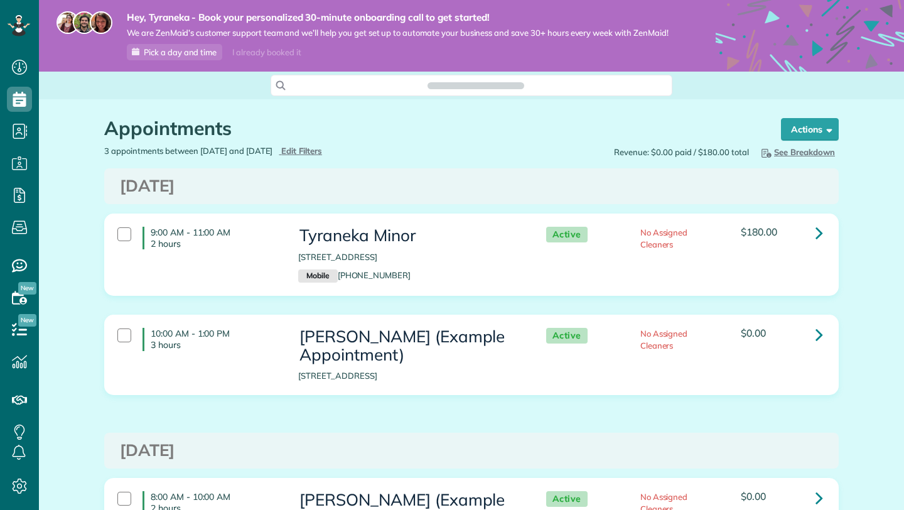
scroll to position [510, 39]
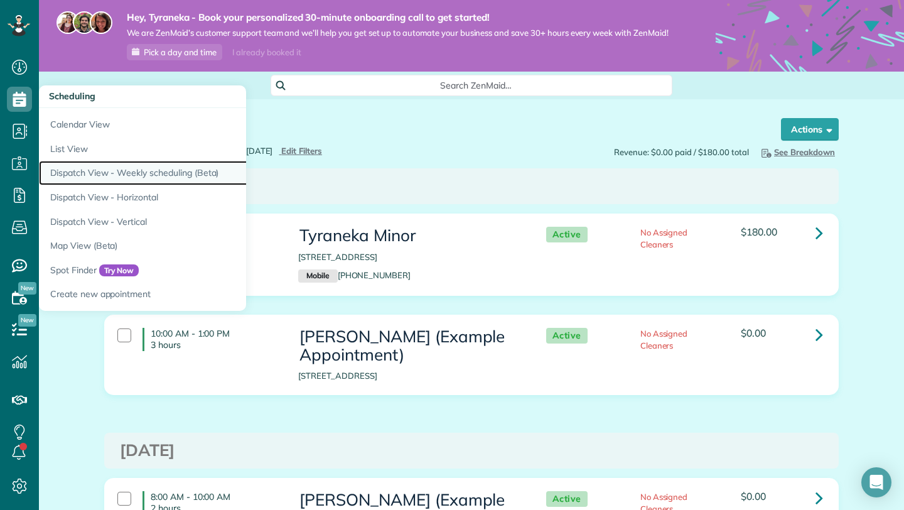
click at [92, 165] on link "Dispatch View - Weekly scheduling (Beta)" at bounding box center [196, 173] width 314 height 24
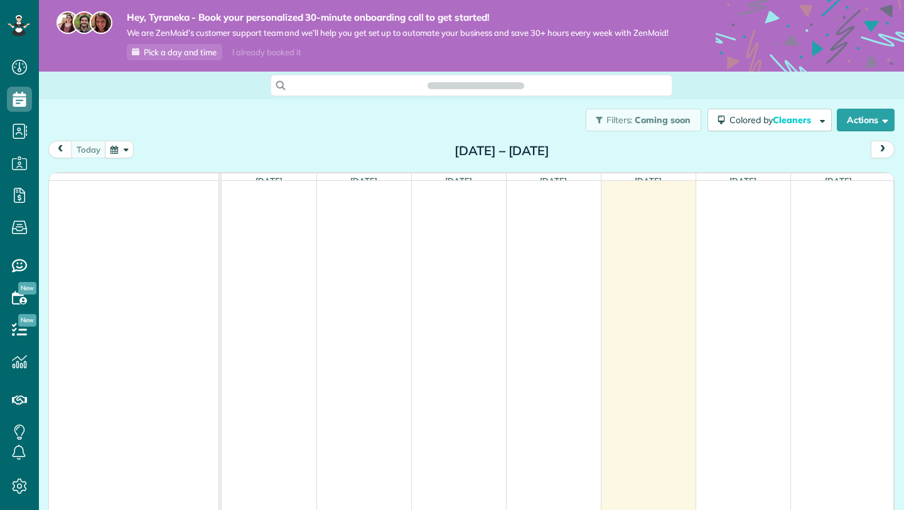
scroll to position [6, 6]
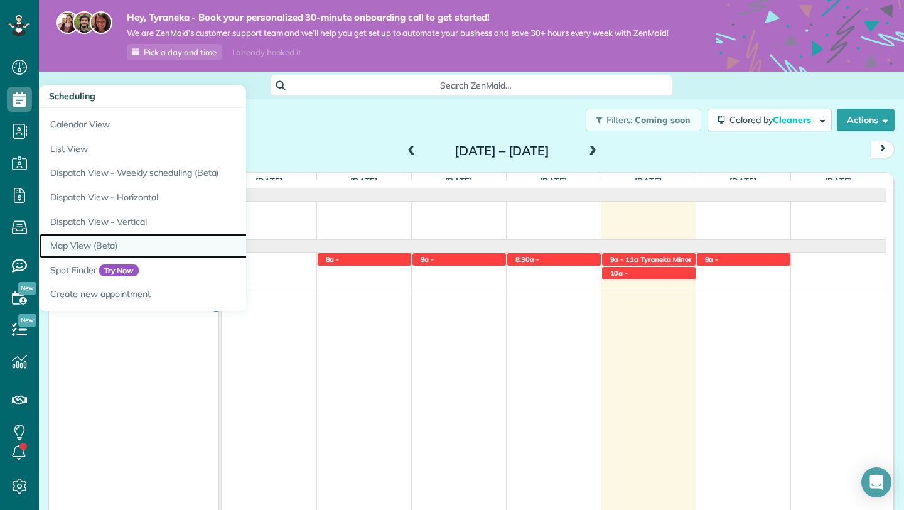
click at [114, 247] on link "Map View (Beta)" at bounding box center [196, 245] width 314 height 24
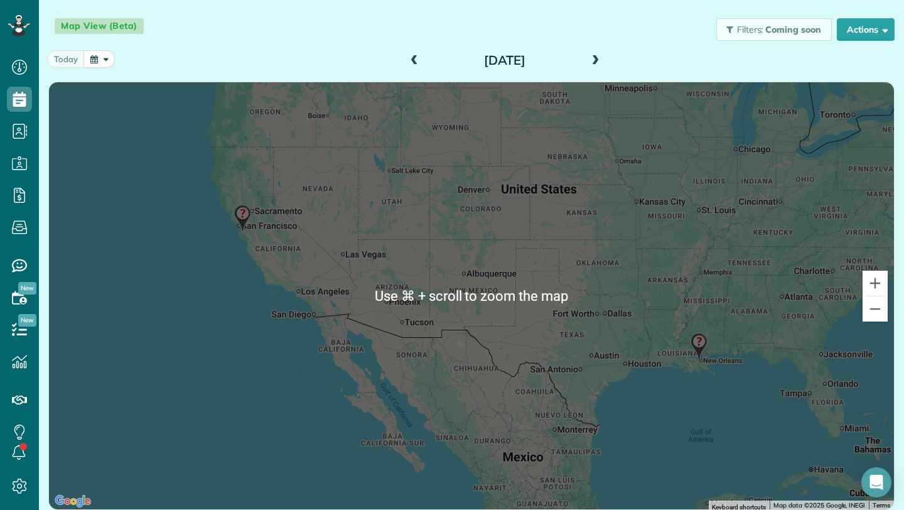
scroll to position [120, 0]
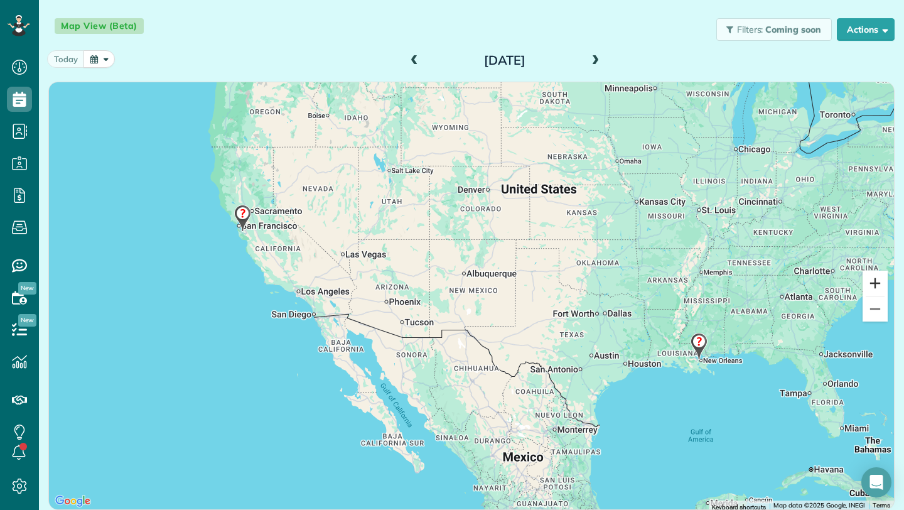
click at [869, 281] on button "Zoom in" at bounding box center [874, 282] width 25 height 25
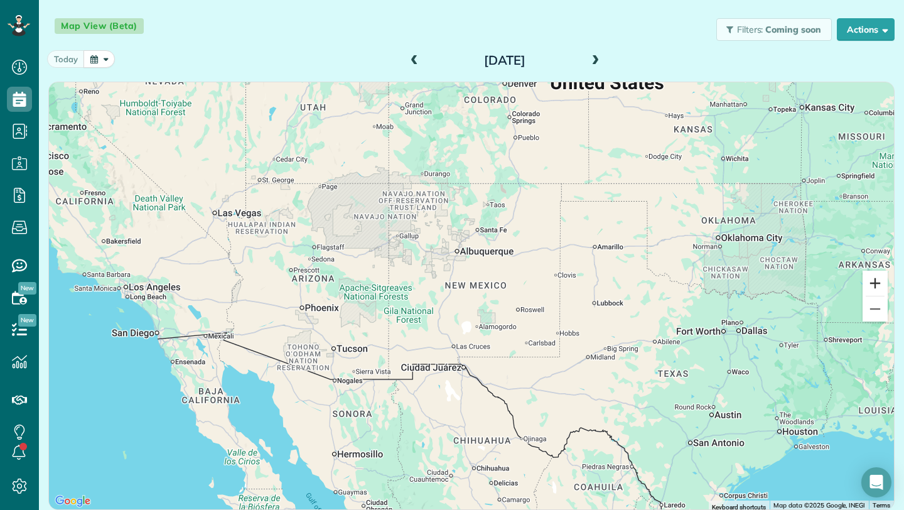
click at [869, 281] on button "Zoom in" at bounding box center [874, 282] width 25 height 25
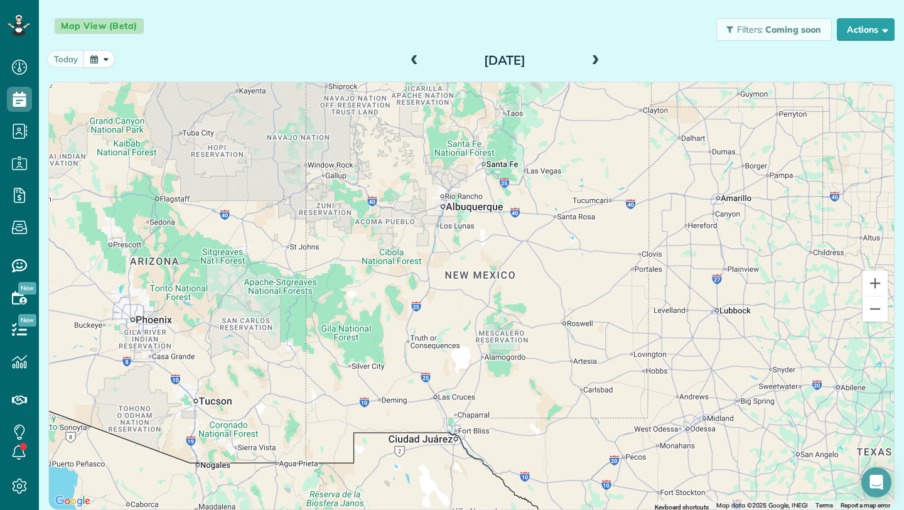
click at [614, 380] on div at bounding box center [471, 295] width 845 height 427
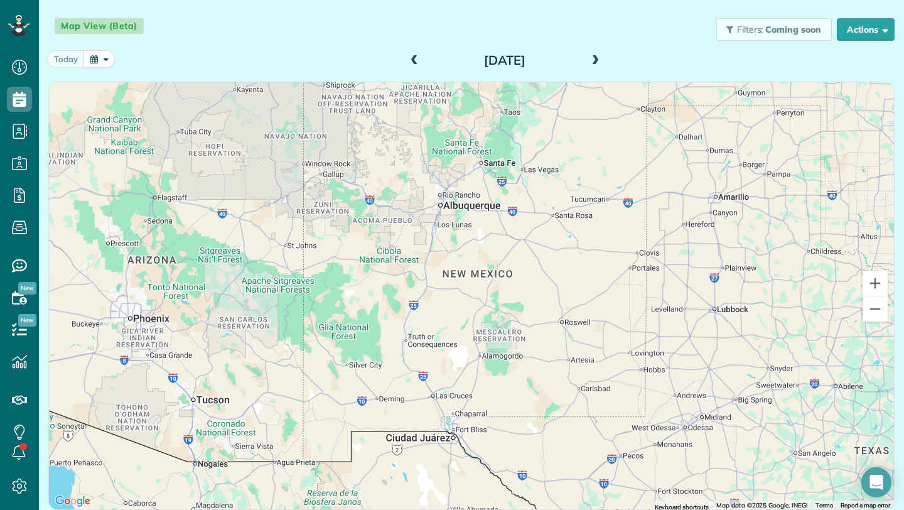
drag, startPoint x: 631, startPoint y: 405, endPoint x: 590, endPoint y: 383, distance: 46.6
click at [591, 383] on div at bounding box center [471, 295] width 845 height 427
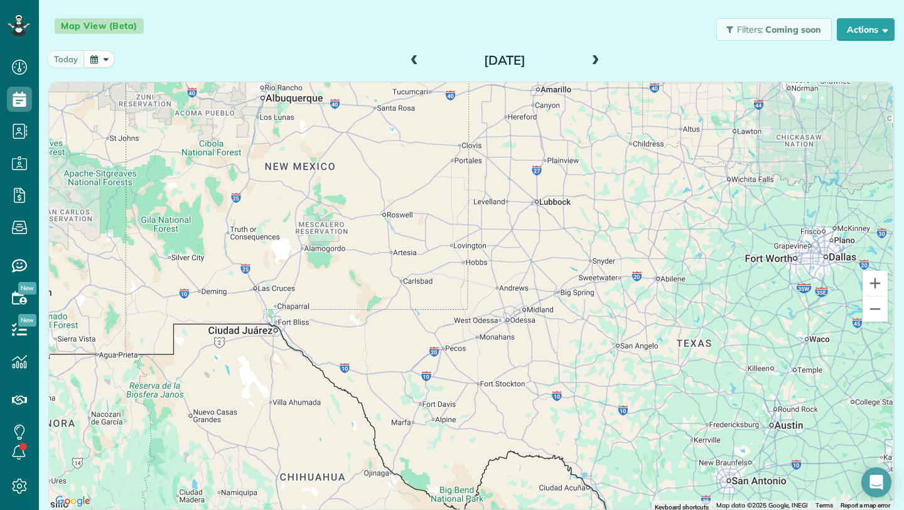
drag, startPoint x: 590, startPoint y: 383, endPoint x: 461, endPoint y: 302, distance: 151.7
click at [463, 303] on div at bounding box center [471, 295] width 845 height 427
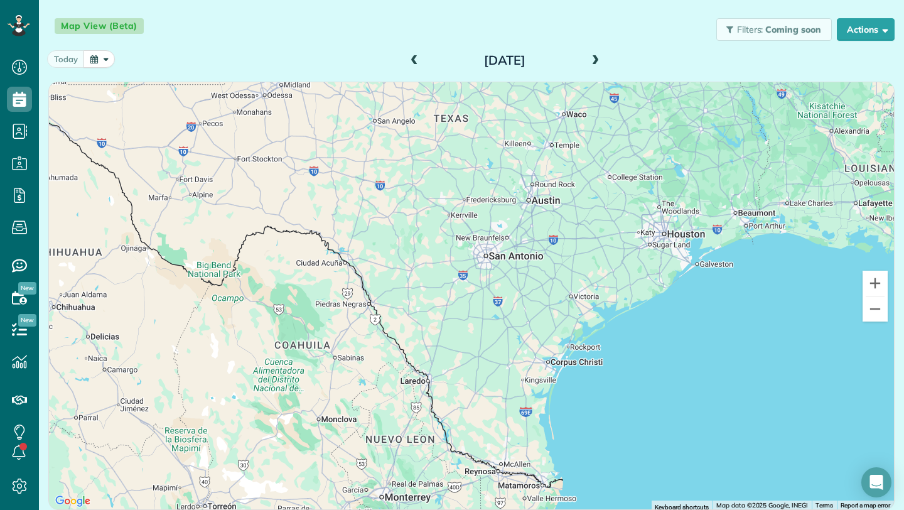
drag, startPoint x: 663, startPoint y: 405, endPoint x: 404, endPoint y: 158, distance: 358.7
click at [404, 158] on div at bounding box center [471, 295] width 845 height 427
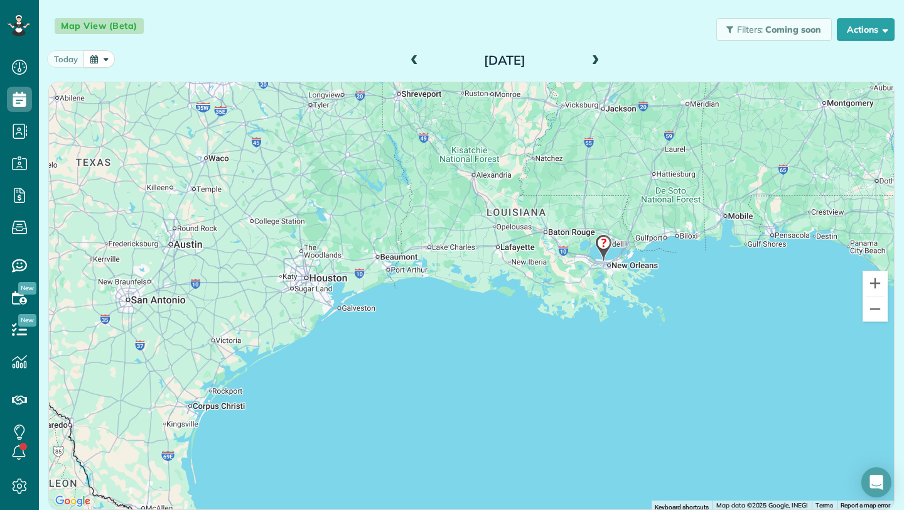
drag, startPoint x: 725, startPoint y: 179, endPoint x: 409, endPoint y: 264, distance: 327.6
click at [409, 265] on div at bounding box center [471, 295] width 845 height 427
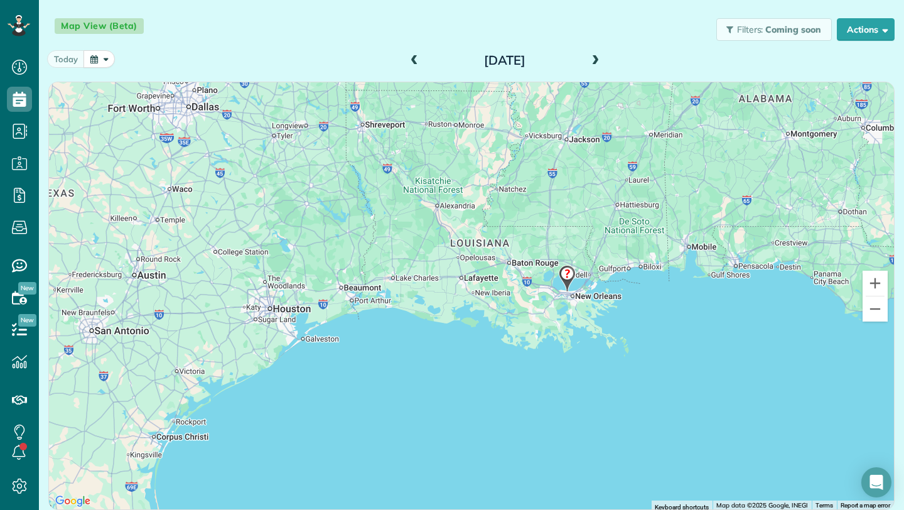
drag, startPoint x: 626, startPoint y: 250, endPoint x: 574, endPoint y: 289, distance: 64.5
click at [579, 289] on div at bounding box center [471, 295] width 845 height 427
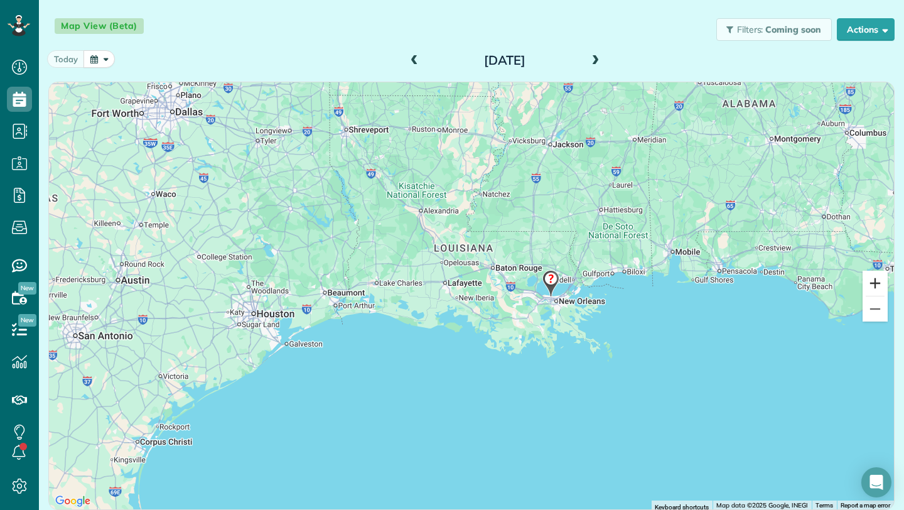
click at [869, 282] on button "Zoom in" at bounding box center [874, 282] width 25 height 25
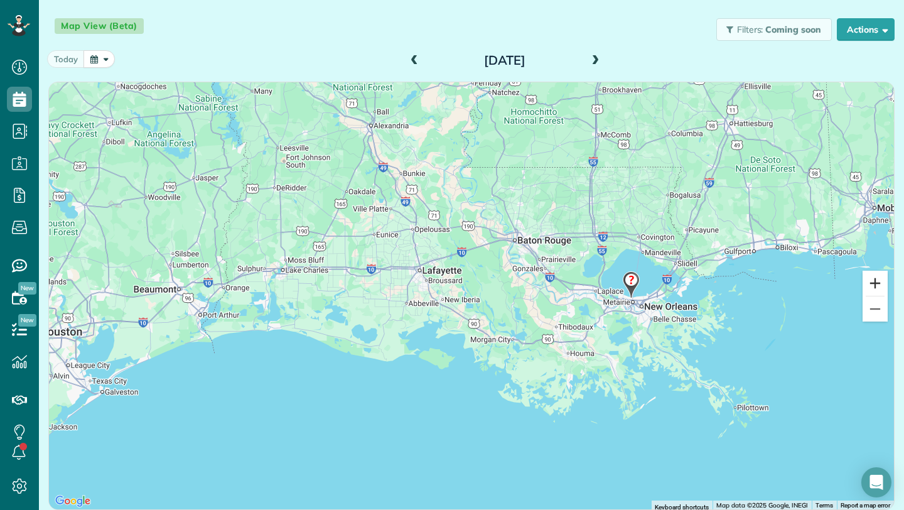
click at [869, 282] on button "Zoom in" at bounding box center [874, 282] width 25 height 25
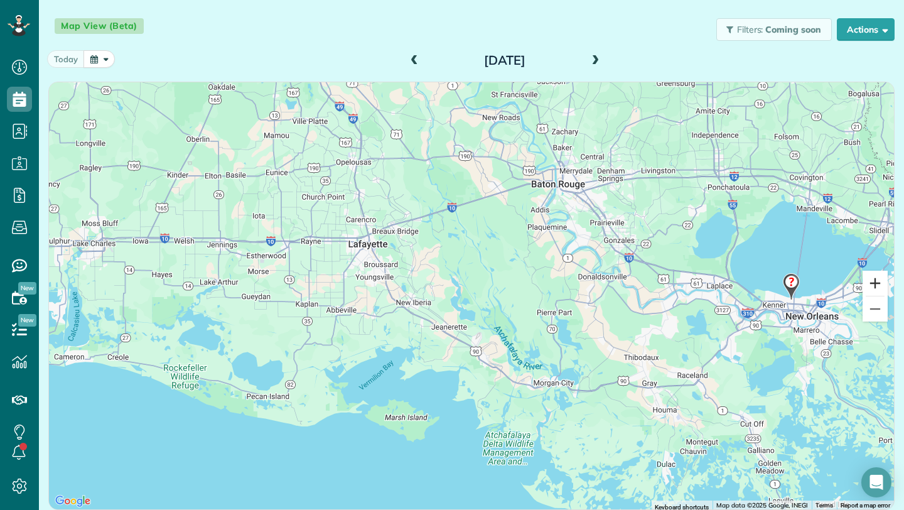
click at [869, 282] on button "Zoom in" at bounding box center [874, 282] width 25 height 25
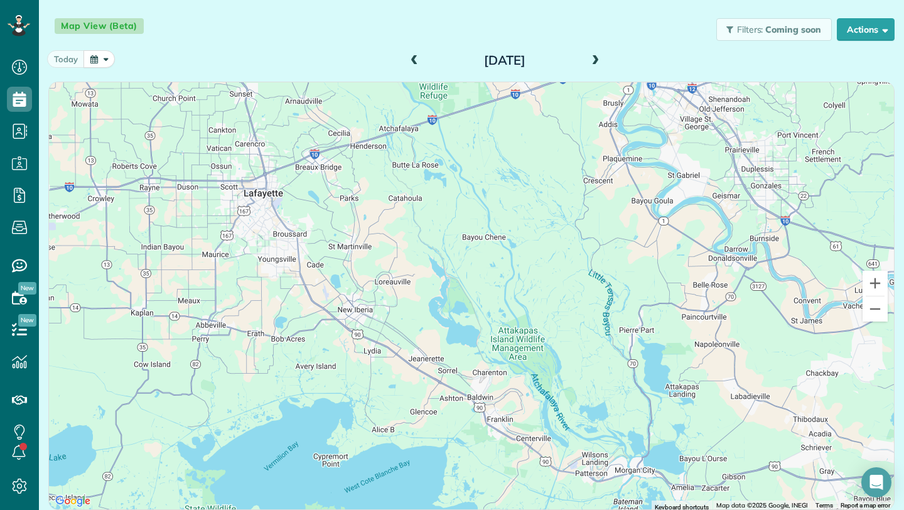
click at [524, 358] on div at bounding box center [471, 295] width 845 height 427
click at [864, 315] on button "Zoom out" at bounding box center [874, 308] width 25 height 25
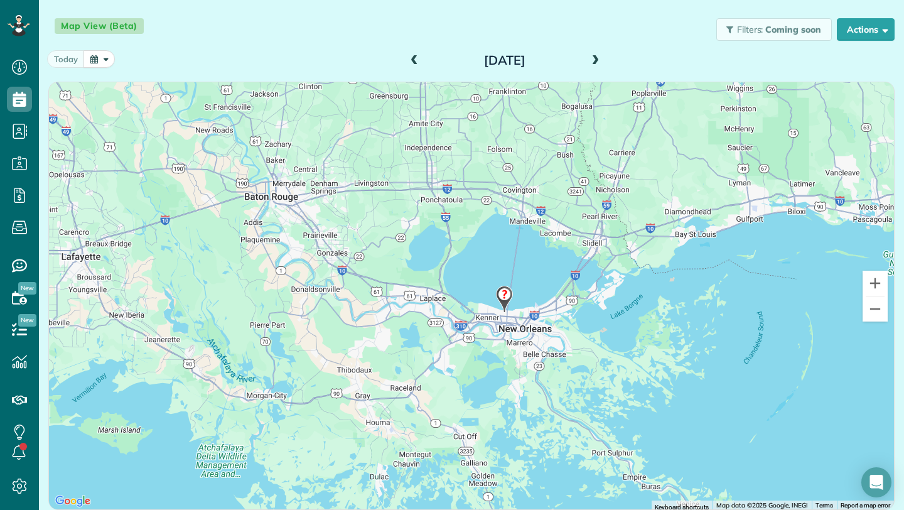
drag, startPoint x: 759, startPoint y: 315, endPoint x: 472, endPoint y: 328, distance: 287.7
click at [472, 328] on div at bounding box center [471, 295] width 845 height 427
click at [862, 280] on button "Zoom in" at bounding box center [874, 282] width 25 height 25
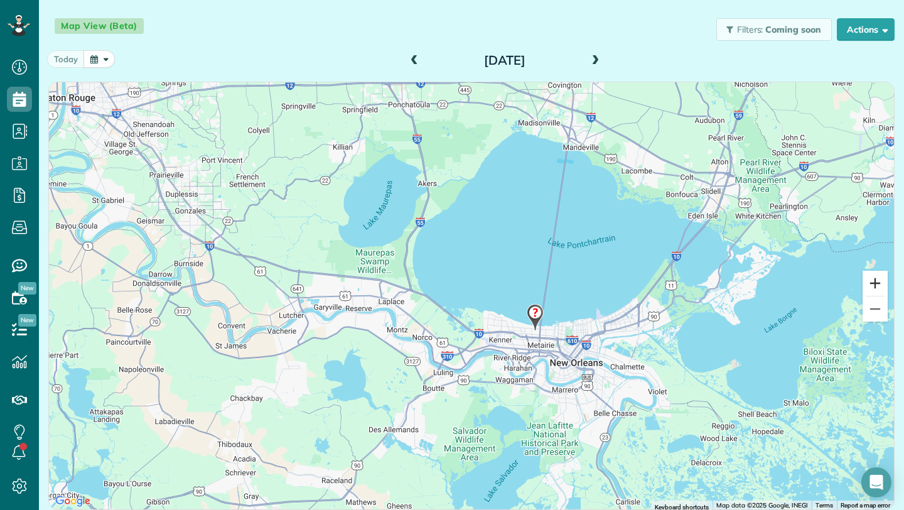
click at [862, 280] on button "Zoom in" at bounding box center [874, 282] width 25 height 25
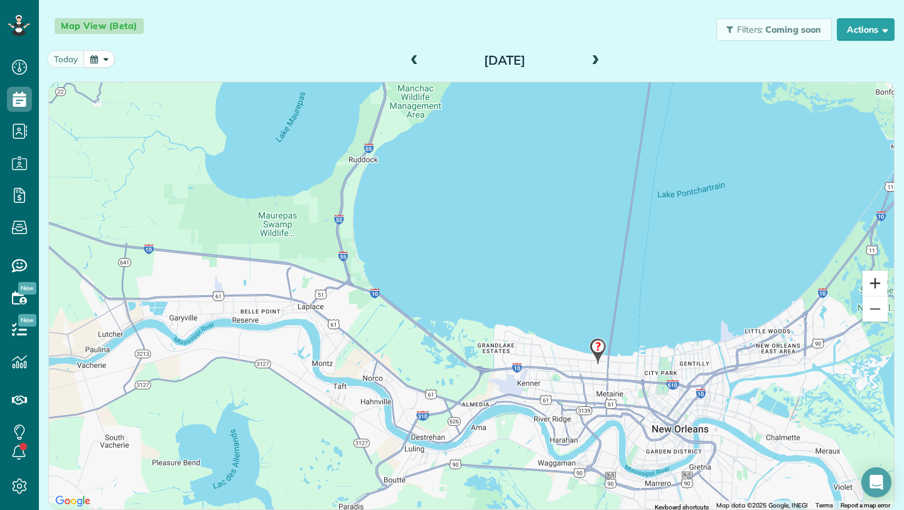
click at [862, 280] on button "Zoom in" at bounding box center [874, 282] width 25 height 25
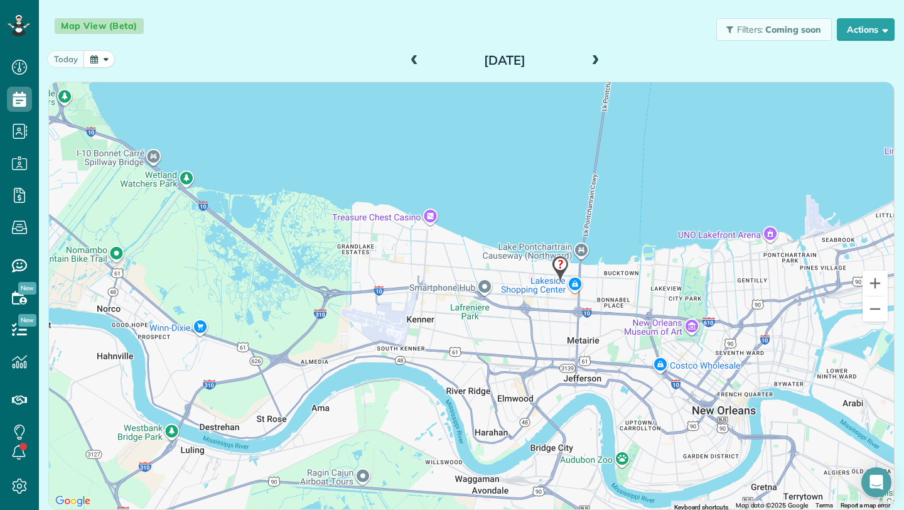
drag, startPoint x: 614, startPoint y: 328, endPoint x: 446, endPoint y: 174, distance: 227.9
click at [446, 174] on div at bounding box center [471, 295] width 845 height 427
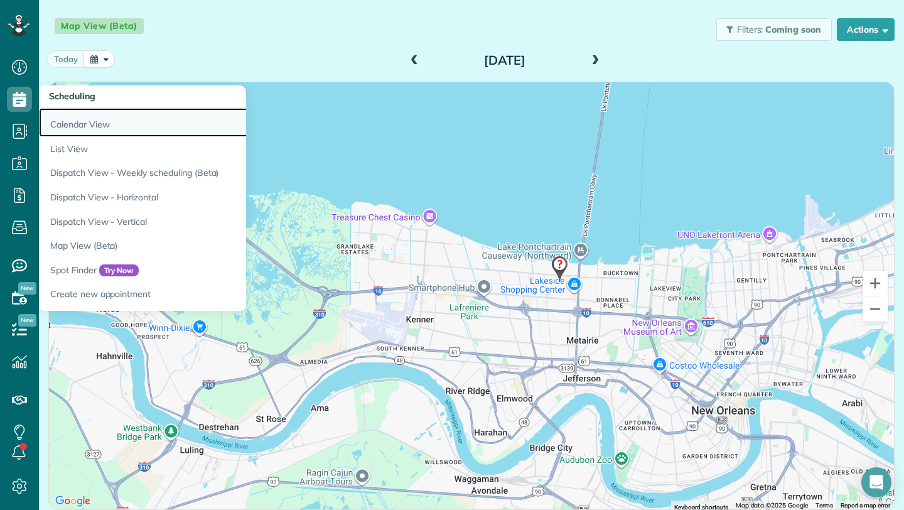
click at [82, 127] on link "Calendar View" at bounding box center [196, 122] width 314 height 29
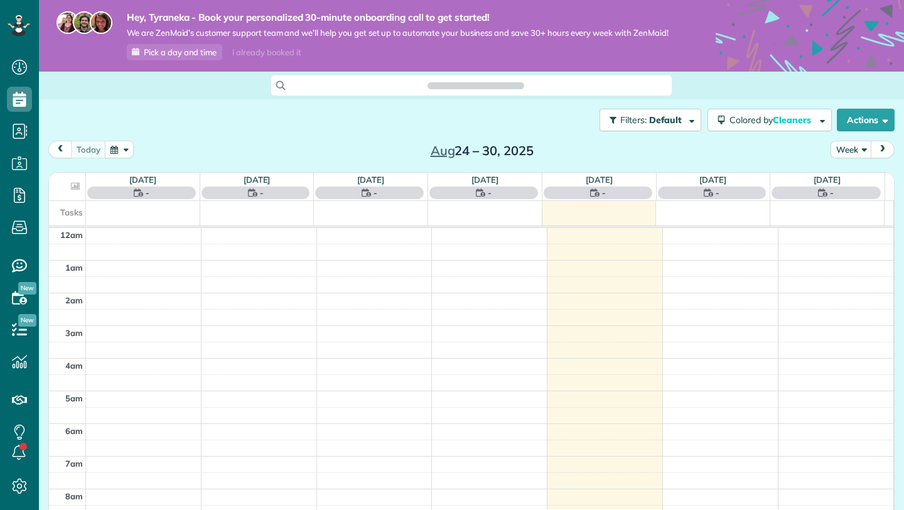
scroll to position [229, 0]
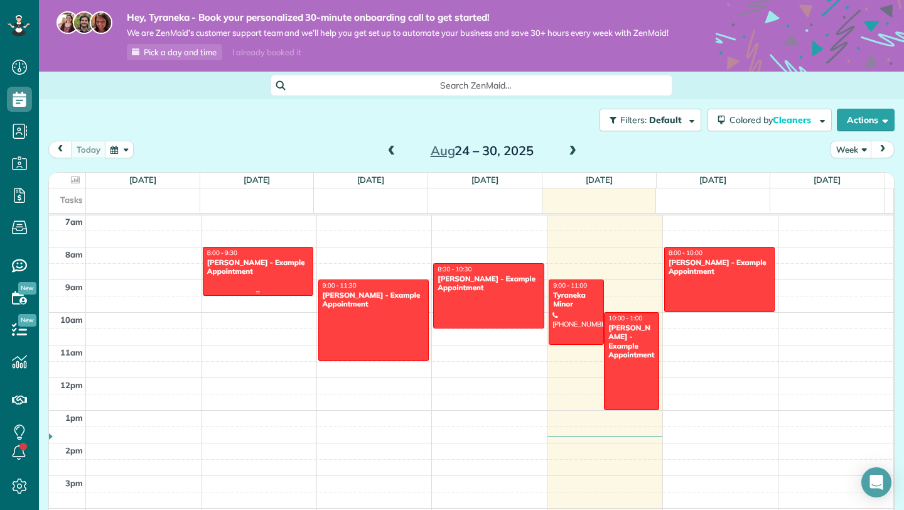
click at [240, 257] on div "8:00 - 9:30" at bounding box center [257, 253] width 103 height 8
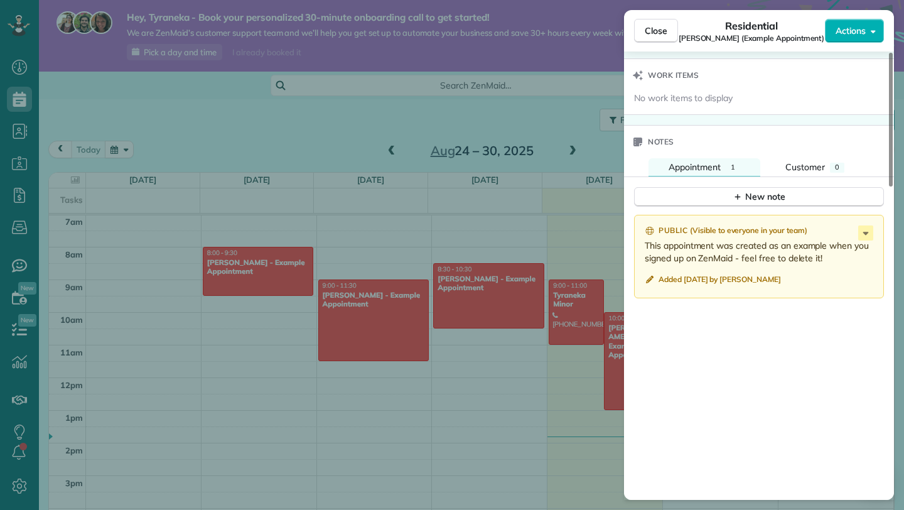
scroll to position [877, 0]
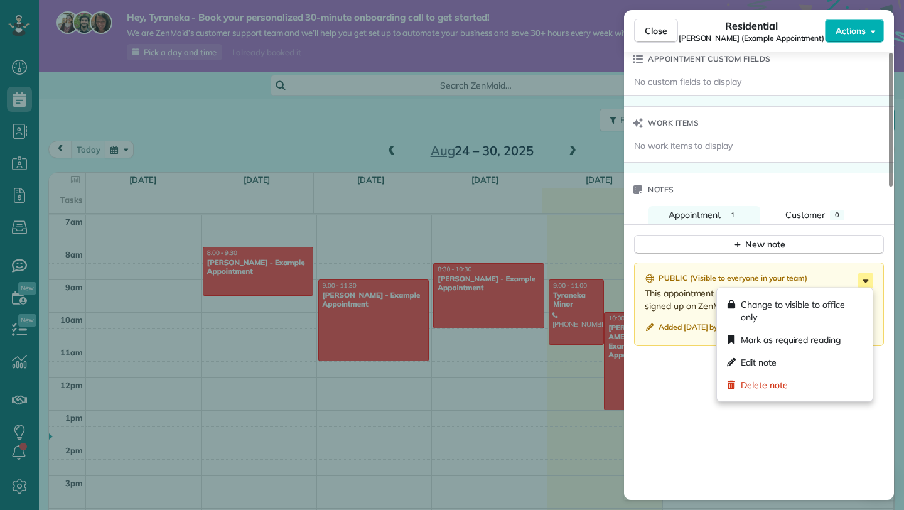
click at [865, 277] on icon at bounding box center [865, 280] width 15 height 15
click at [864, 280] on icon at bounding box center [866, 280] width 6 height 3
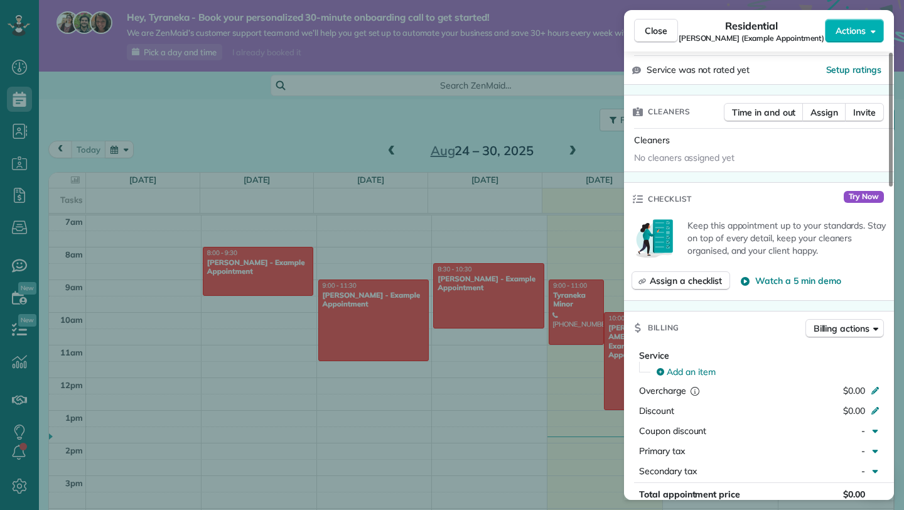
scroll to position [274, 0]
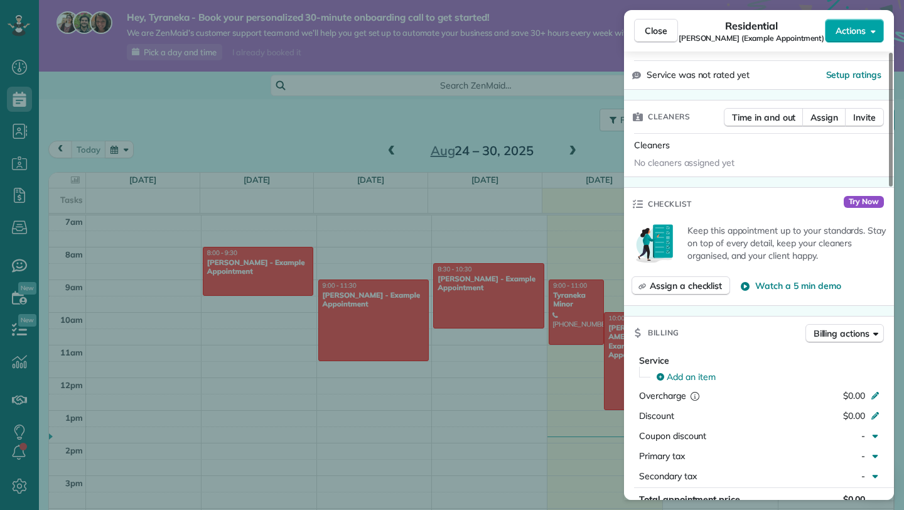
click at [850, 32] on span "Actions" at bounding box center [850, 30] width 30 height 13
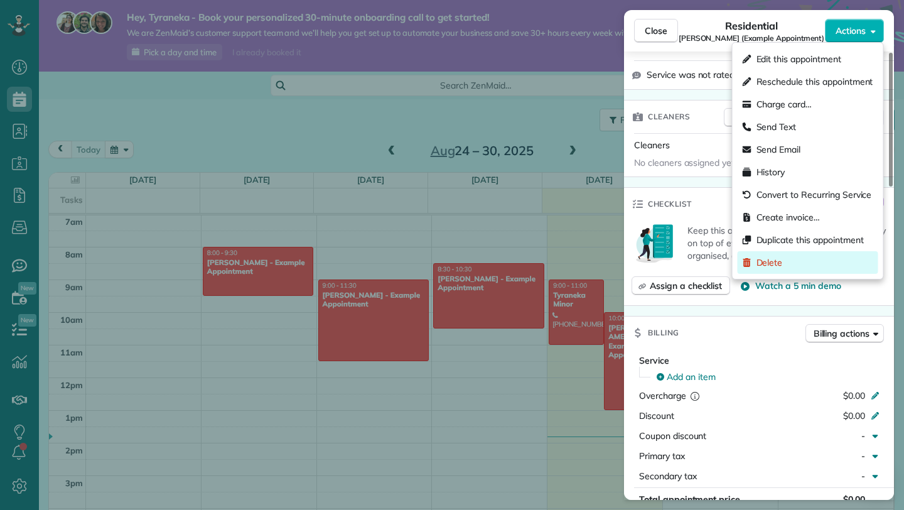
click at [810, 259] on div "Delete" at bounding box center [807, 262] width 141 height 23
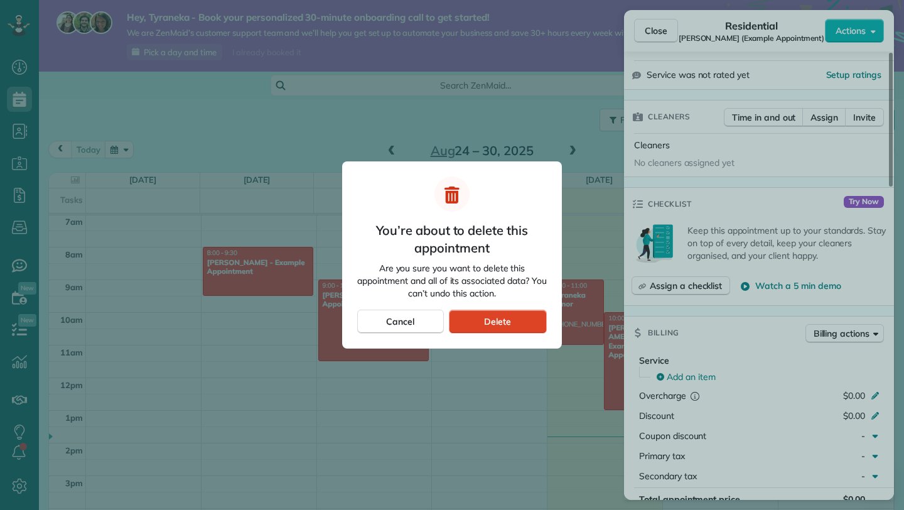
click at [528, 322] on div "Delete" at bounding box center [498, 321] width 98 height 24
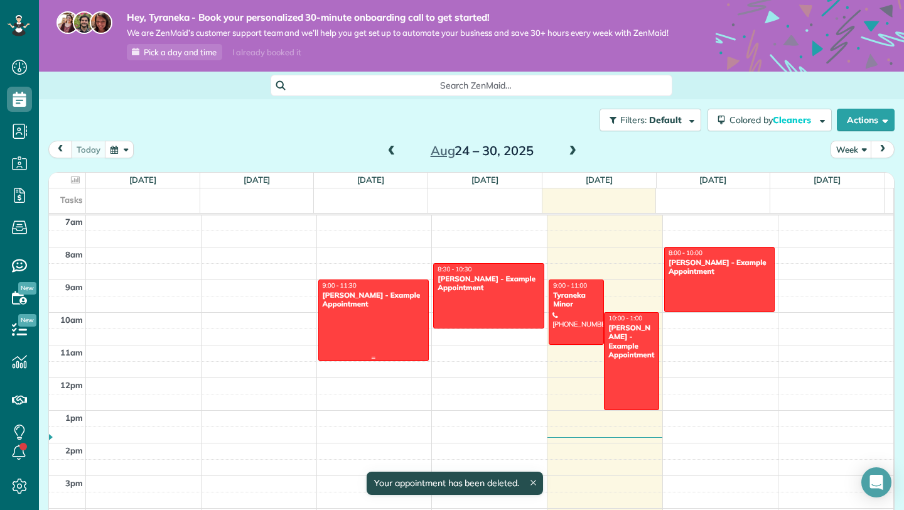
click at [397, 307] on div "Carolyn Arellano - Example Appointment" at bounding box center [373, 300] width 103 height 18
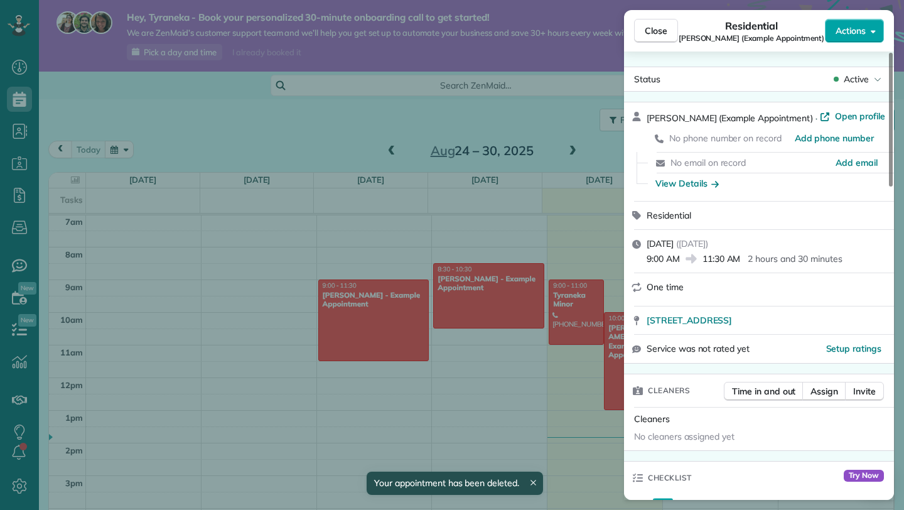
click at [860, 26] on span "Actions" at bounding box center [850, 30] width 30 height 13
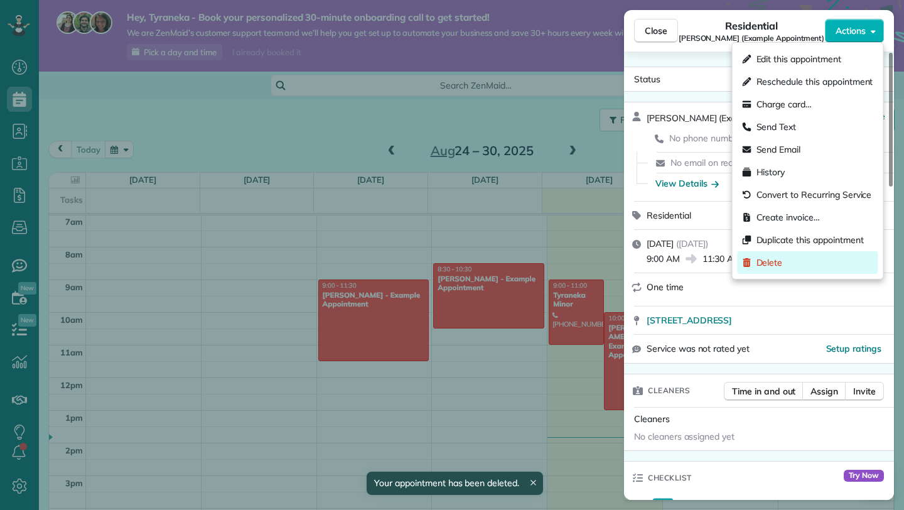
click at [816, 263] on div "Delete" at bounding box center [807, 262] width 141 height 23
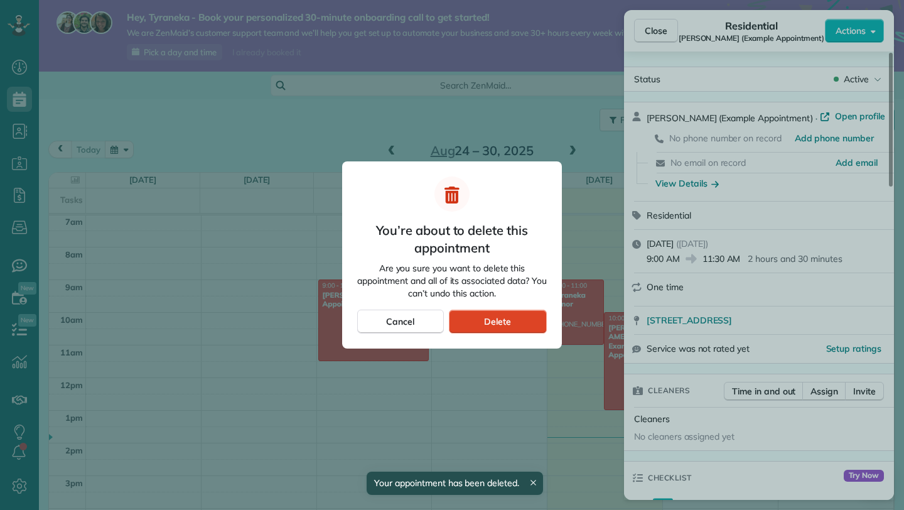
click at [515, 324] on div "Delete" at bounding box center [498, 321] width 98 height 24
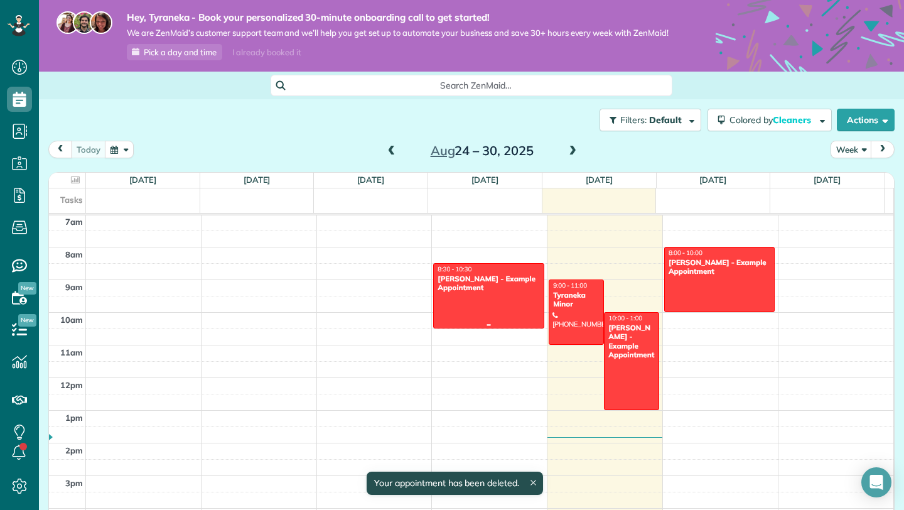
click at [498, 307] on div at bounding box center [488, 296] width 109 height 64
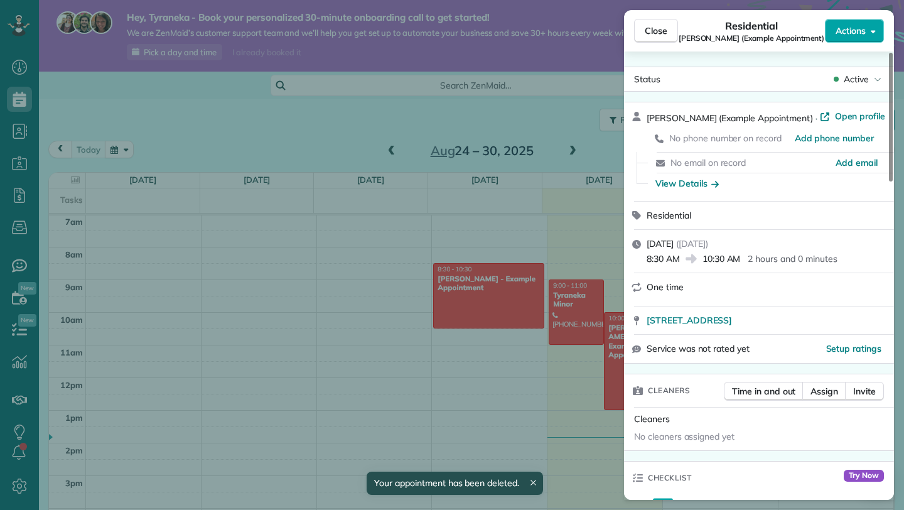
click at [838, 31] on span "Actions" at bounding box center [850, 30] width 30 height 13
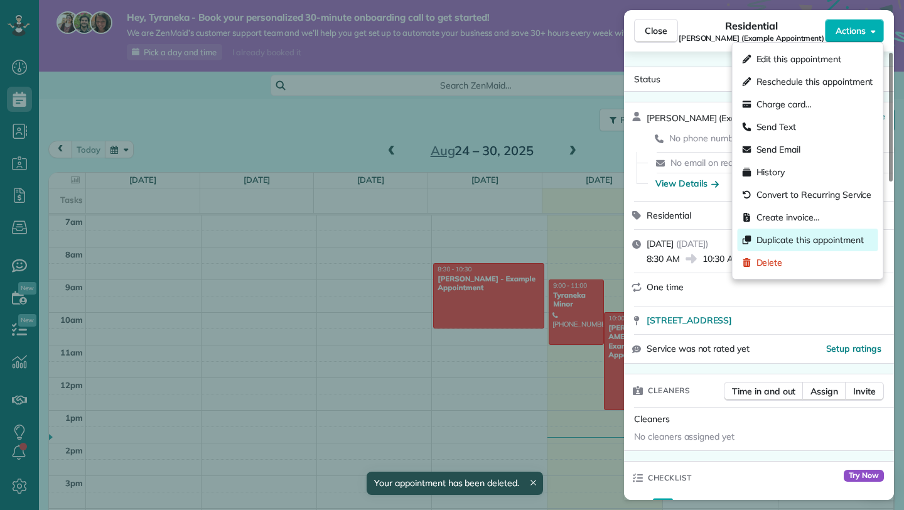
click at [757, 250] on div "Duplicate this appointment" at bounding box center [807, 239] width 141 height 23
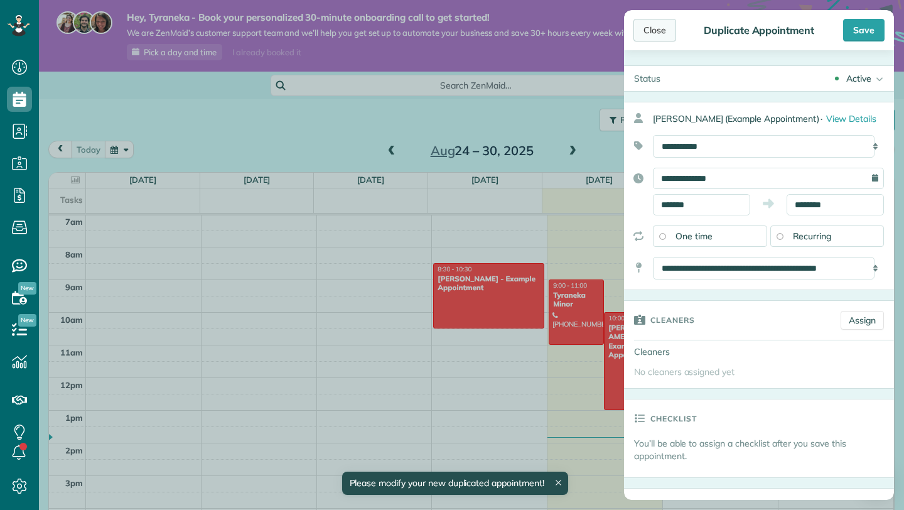
click at [669, 32] on div "Close" at bounding box center [654, 30] width 43 height 23
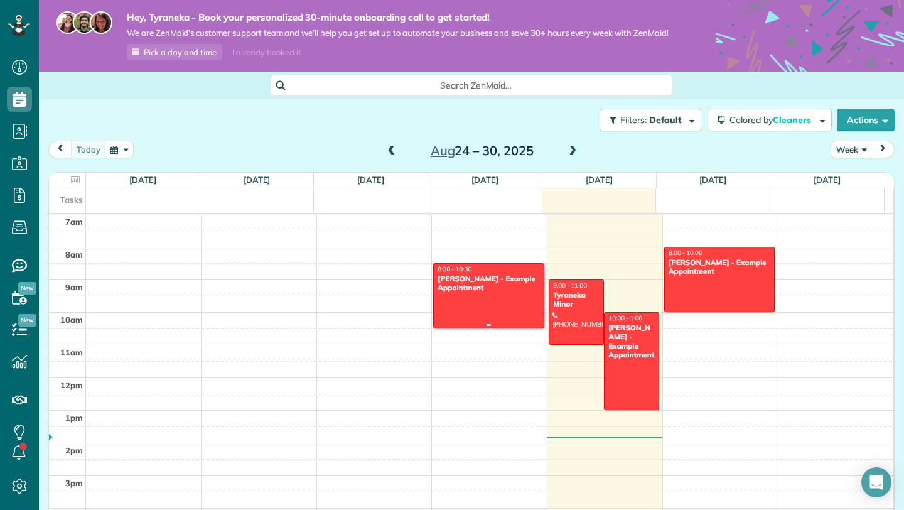
click at [495, 288] on div "Sharon Tinberg - Example Appointment" at bounding box center [488, 283] width 103 height 18
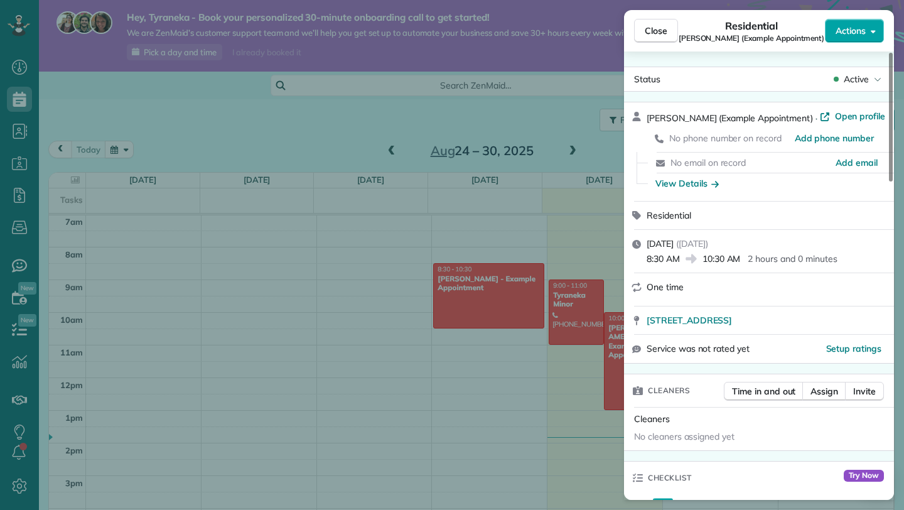
click at [870, 22] on button "Actions" at bounding box center [854, 31] width 59 height 24
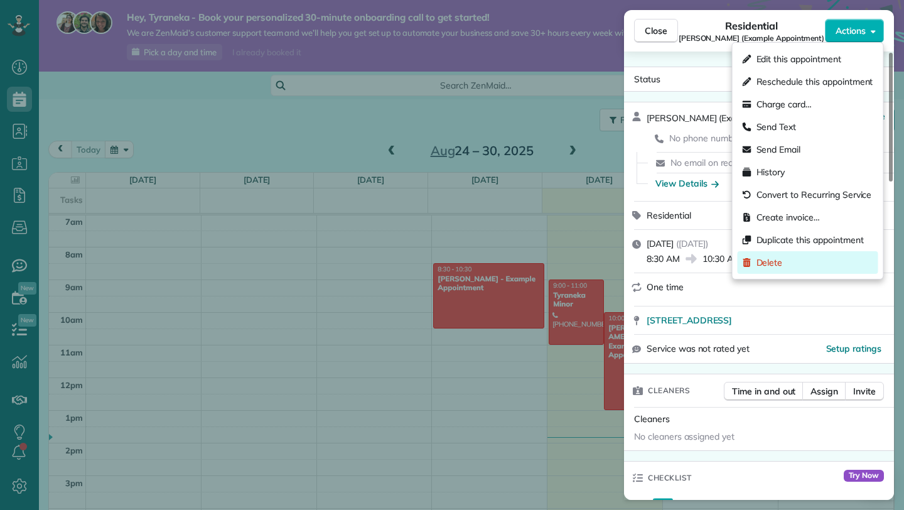
click at [813, 269] on div "Delete" at bounding box center [807, 262] width 141 height 23
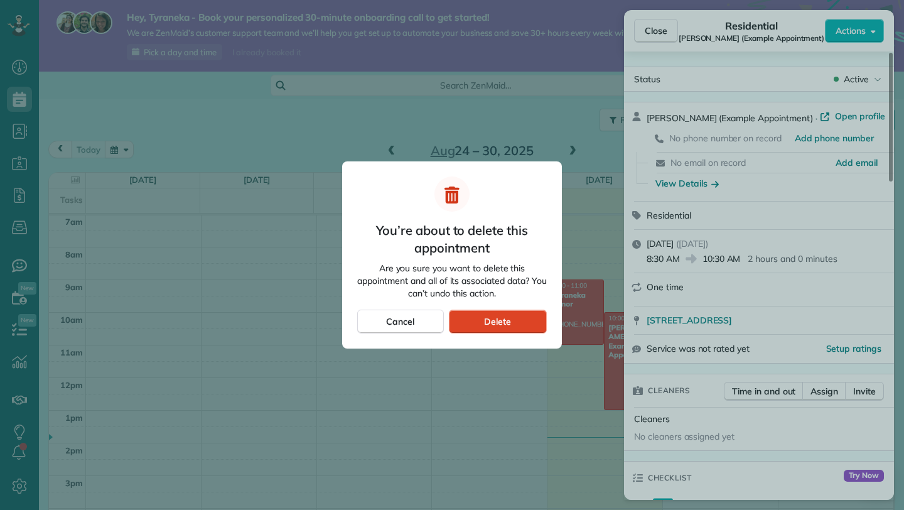
click at [510, 323] on span "Delete" at bounding box center [497, 321] width 27 height 13
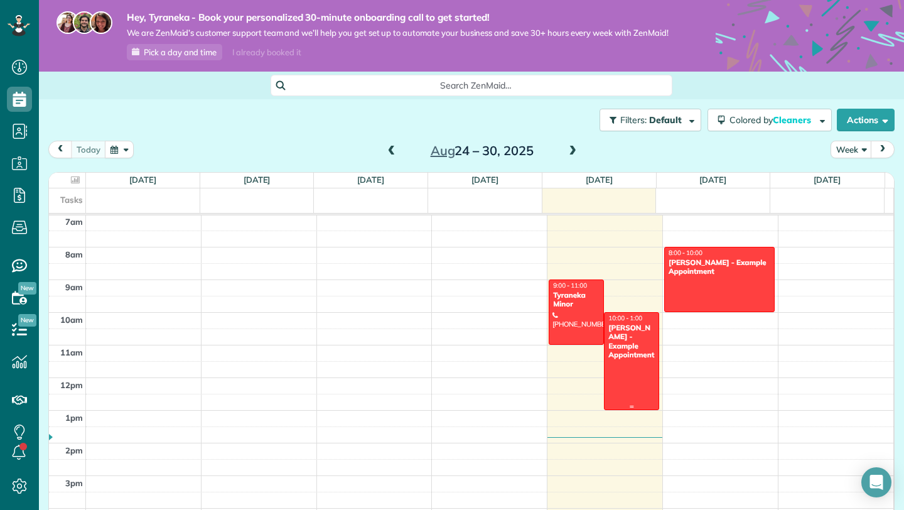
click at [608, 355] on div "Amar Ghose - Example Appointment" at bounding box center [631, 341] width 48 height 36
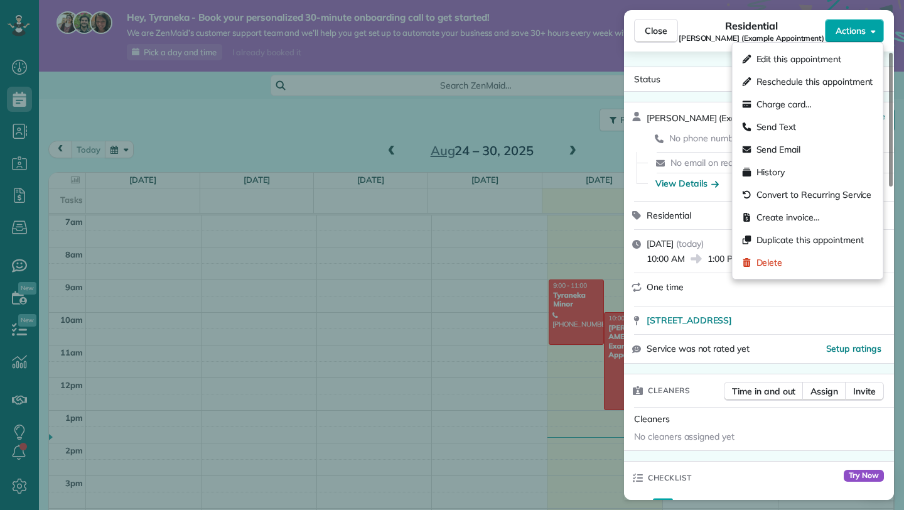
click at [838, 25] on span "Actions" at bounding box center [850, 30] width 30 height 13
click at [774, 262] on span "Delete" at bounding box center [769, 262] width 26 height 13
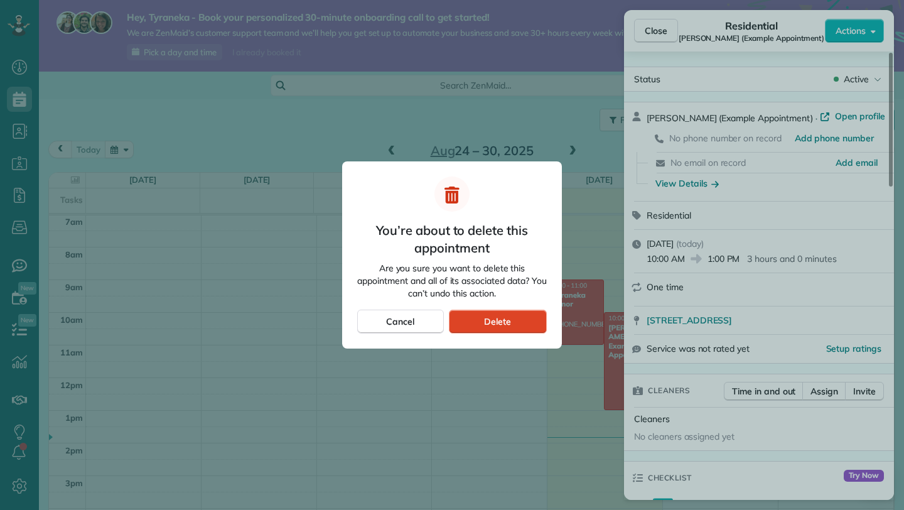
click at [520, 313] on div "Delete" at bounding box center [498, 321] width 98 height 24
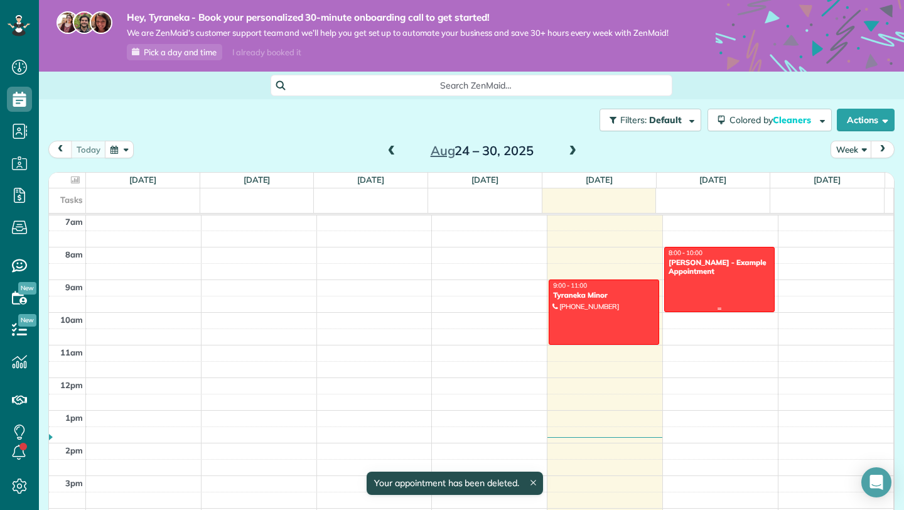
click at [665, 294] on div at bounding box center [719, 279] width 109 height 64
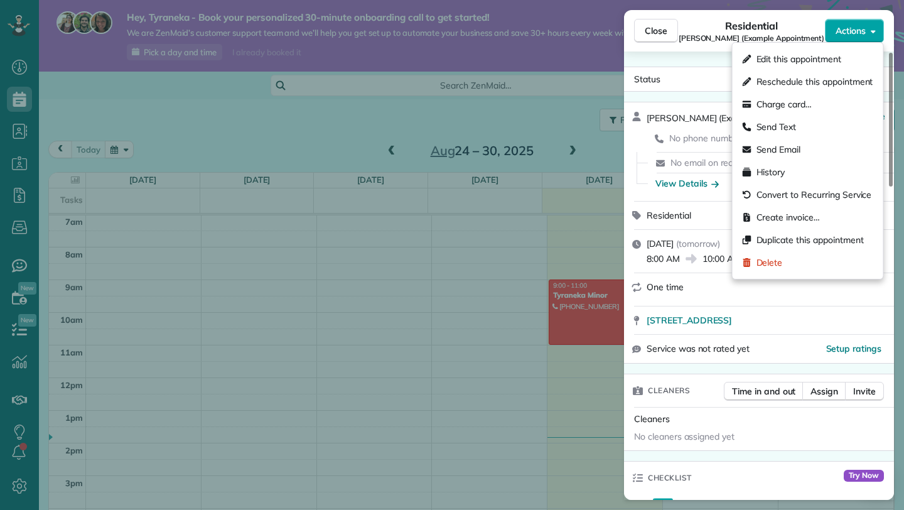
click at [865, 31] on span "Actions" at bounding box center [850, 30] width 30 height 13
click at [841, 19] on button "Actions" at bounding box center [854, 31] width 59 height 24
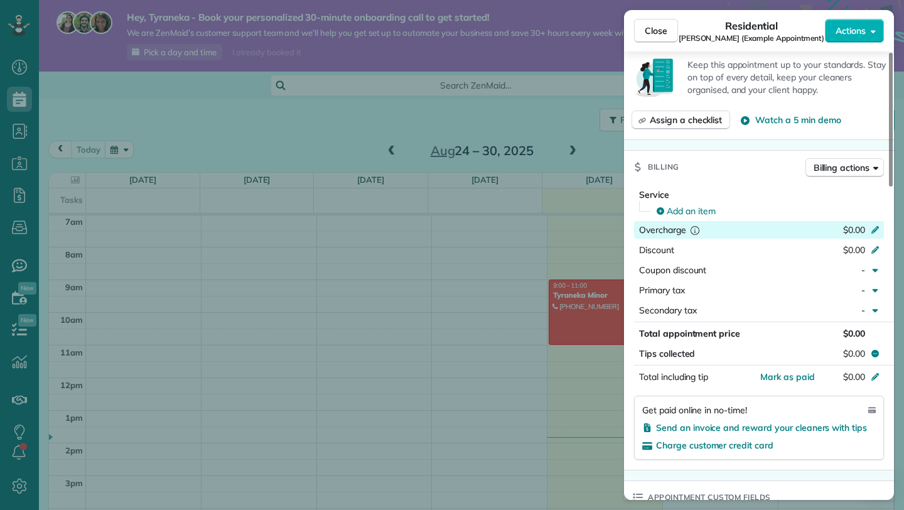
scroll to position [487, 0]
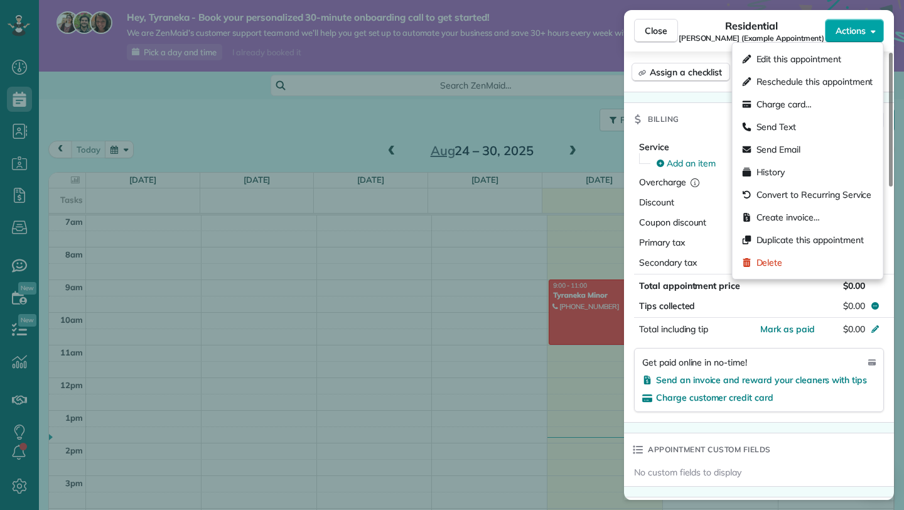
click at [846, 25] on span "Actions" at bounding box center [850, 30] width 30 height 13
click at [791, 253] on div "Delete" at bounding box center [807, 262] width 141 height 23
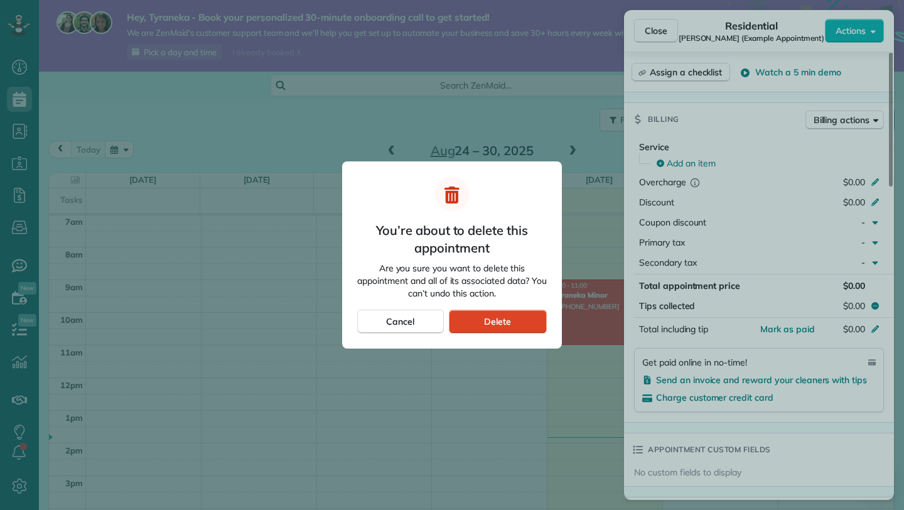
click at [508, 323] on span "Delete" at bounding box center [497, 321] width 27 height 13
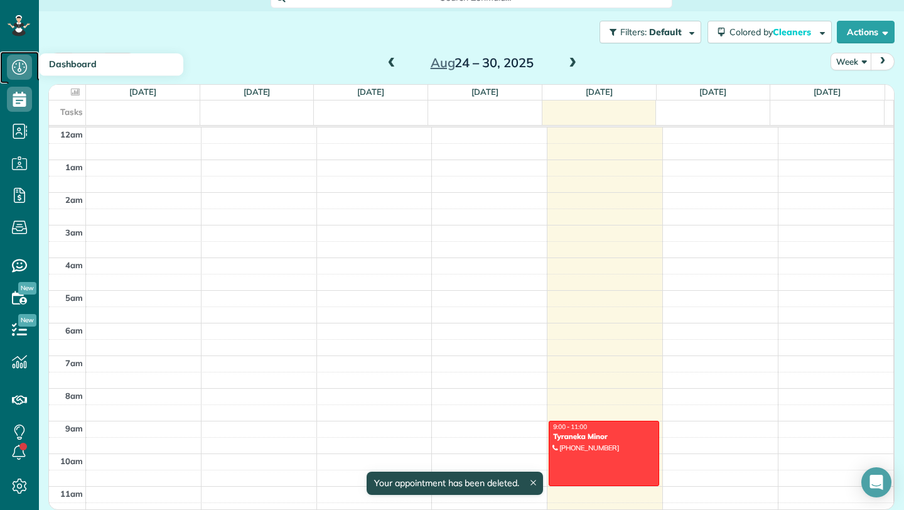
click at [14, 68] on icon at bounding box center [19, 67] width 25 height 25
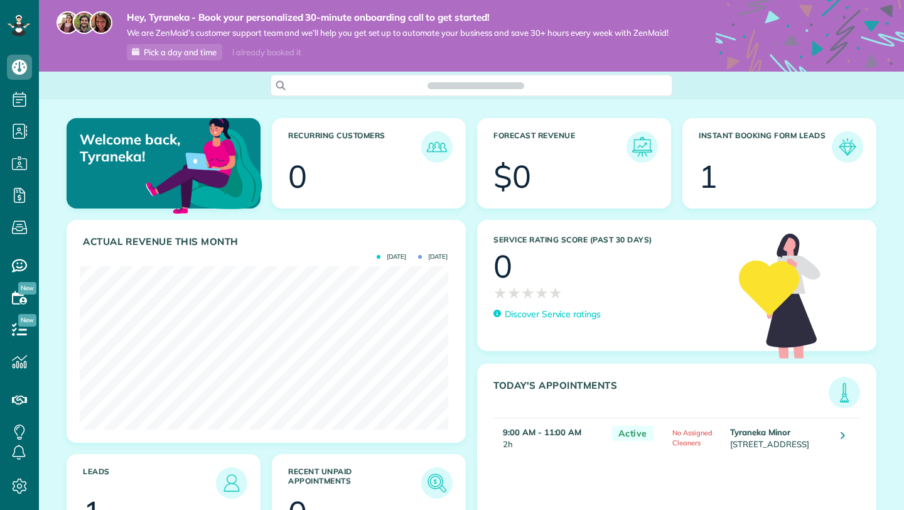
scroll to position [163, 368]
